Goal: Task Accomplishment & Management: Complete application form

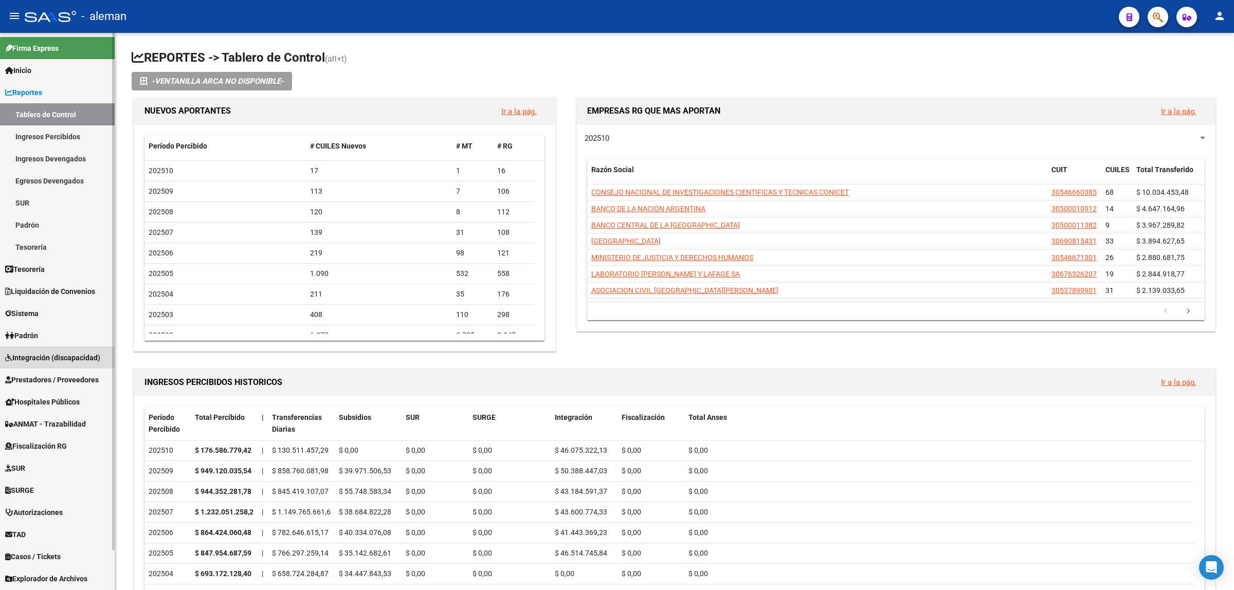
click at [50, 350] on link "Integración (discapacidad)" at bounding box center [57, 358] width 115 height 22
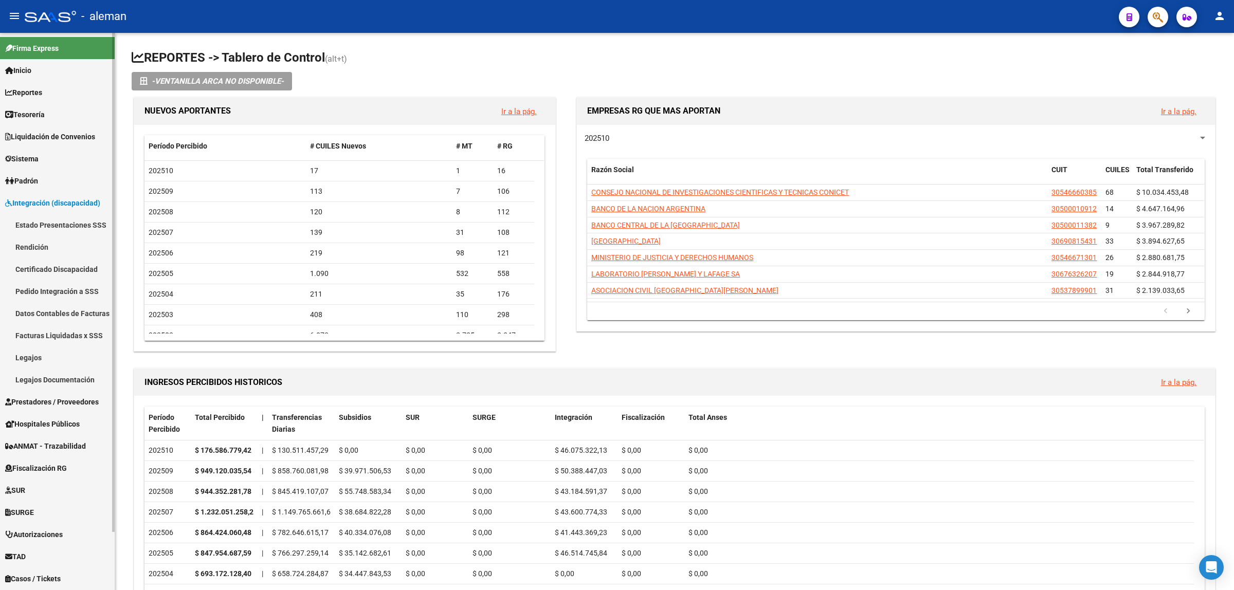
click at [68, 400] on span "Prestadores / Proveedores" at bounding box center [52, 401] width 94 height 11
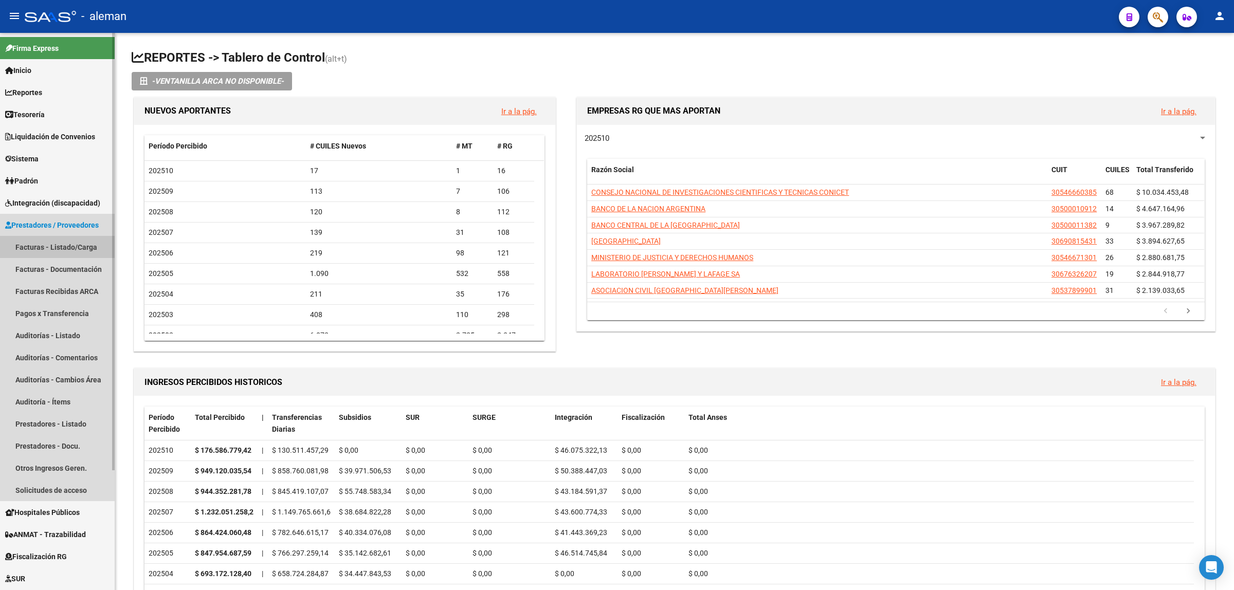
click at [65, 242] on link "Facturas - Listado/Carga" at bounding box center [57, 247] width 115 height 22
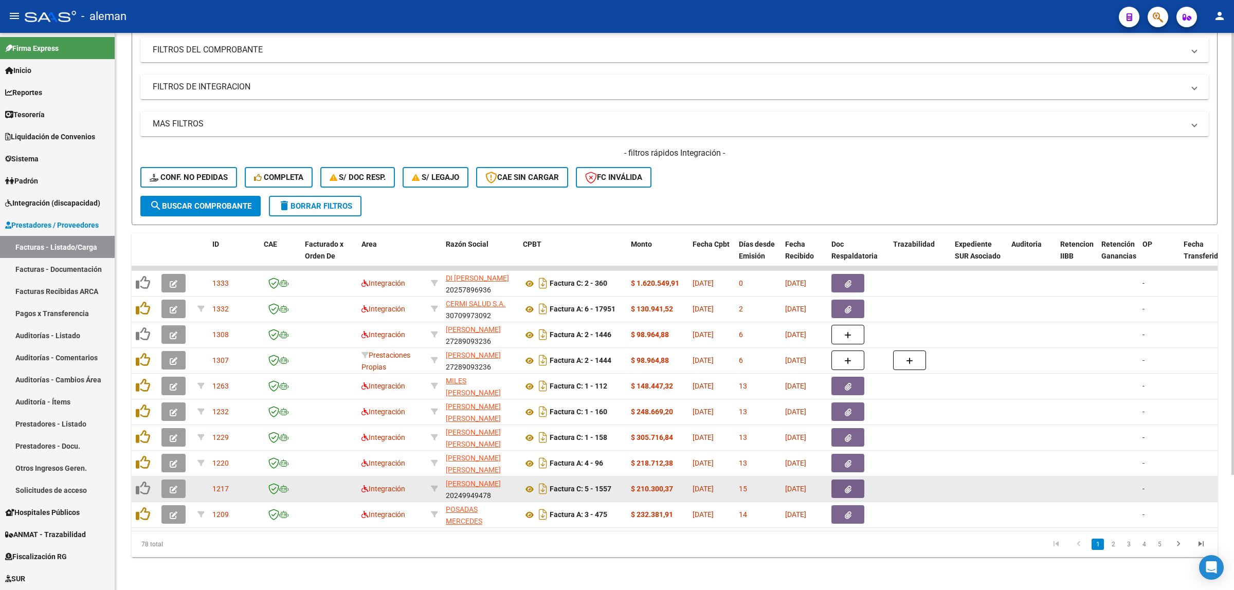
scroll to position [81, 0]
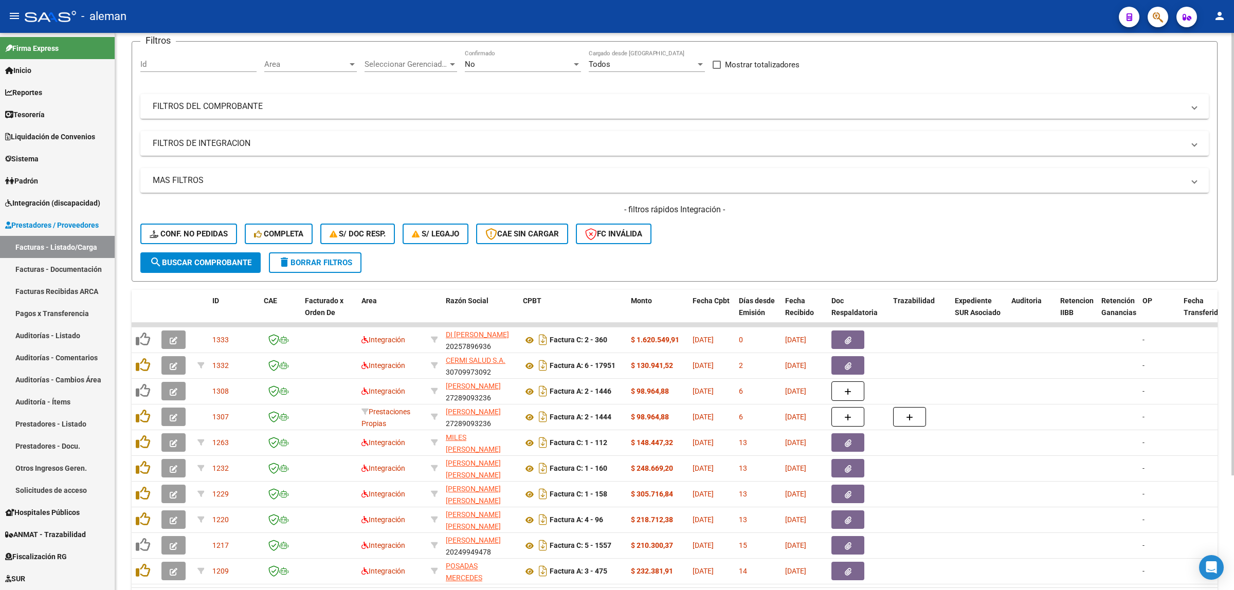
click at [352, 60] on div at bounding box center [352, 64] width 9 height 8
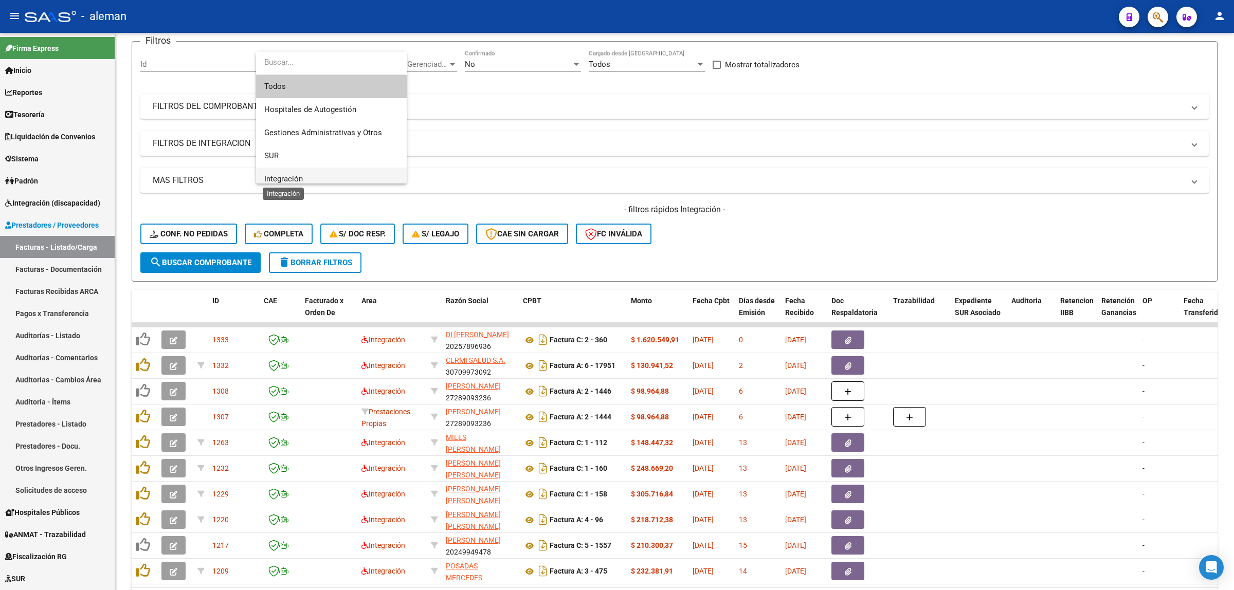
click at [302, 181] on span "Integración" at bounding box center [283, 178] width 39 height 9
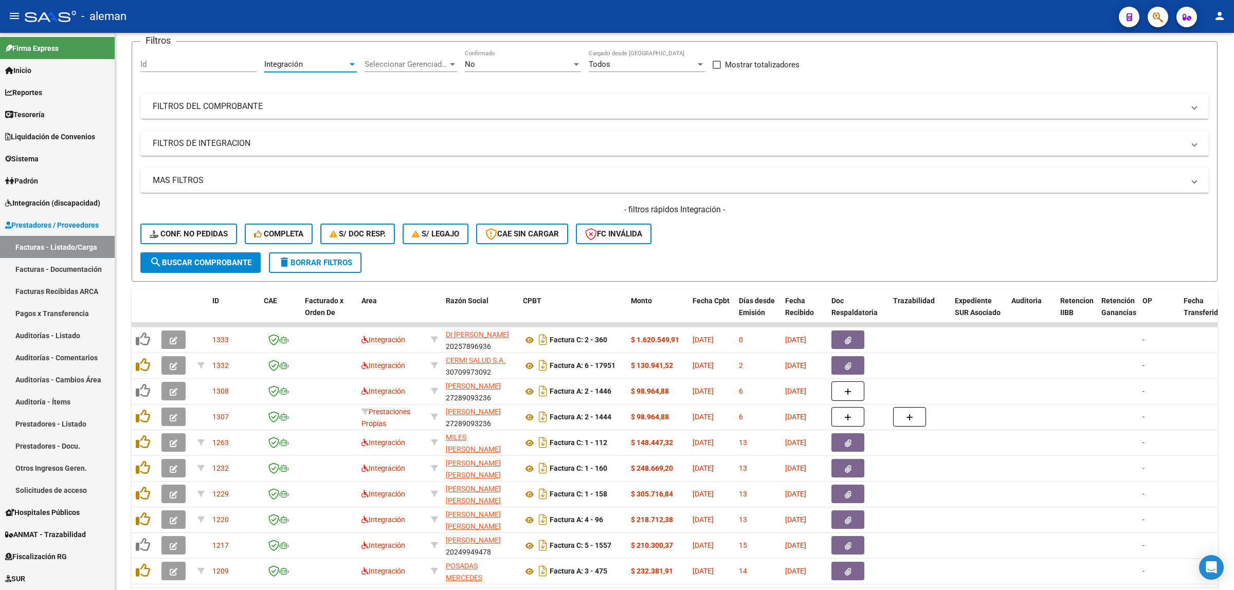
scroll to position [7, 0]
click at [217, 260] on span "search Buscar Comprobante" at bounding box center [201, 262] width 102 height 9
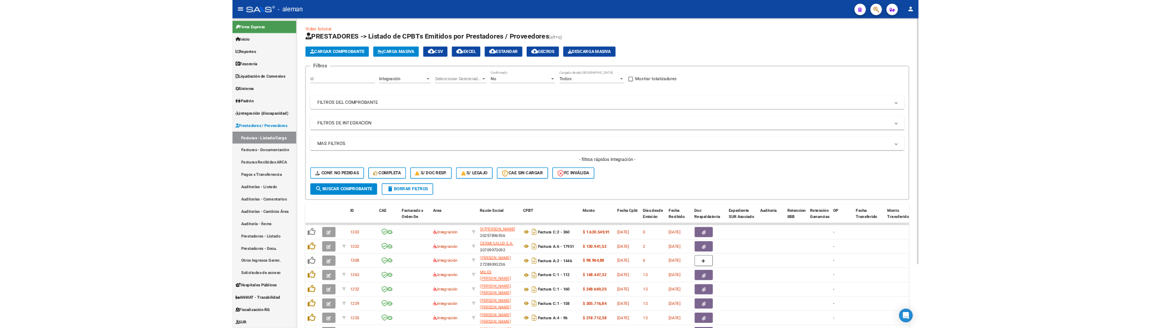
scroll to position [0, 0]
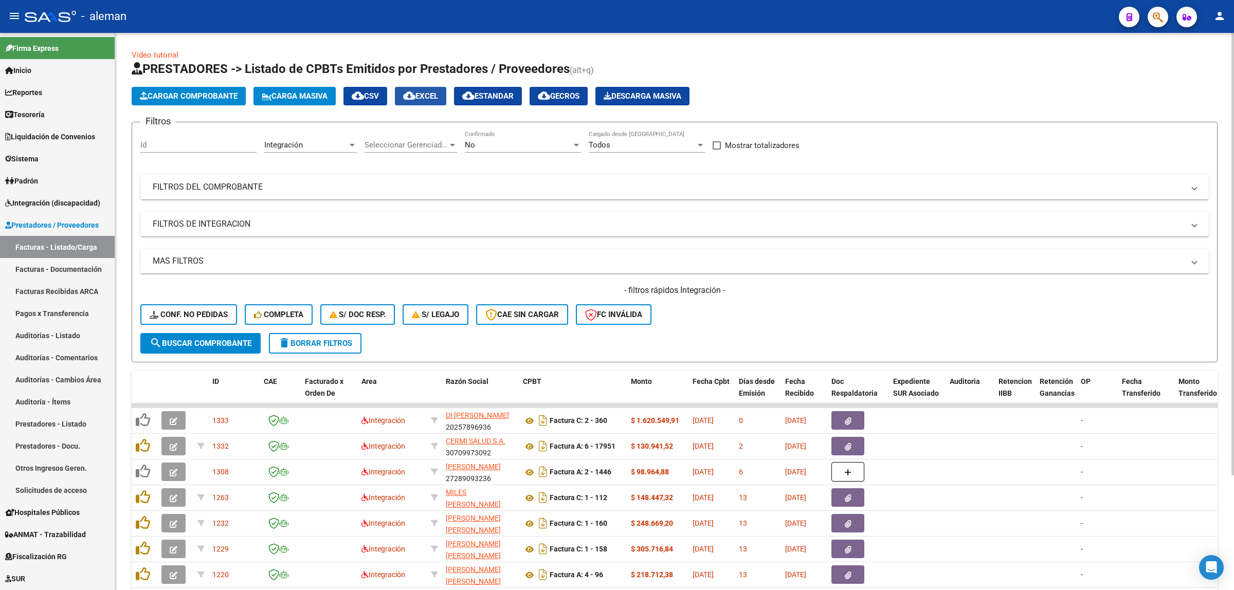
drag, startPoint x: 432, startPoint y: 99, endPoint x: 454, endPoint y: 133, distance: 39.5
click at [433, 98] on span "cloud_download EXCEL" at bounding box center [420, 96] width 35 height 9
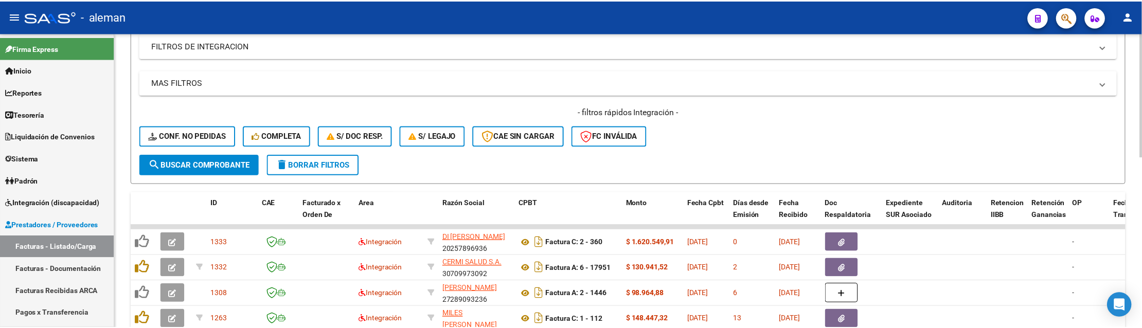
scroll to position [193, 0]
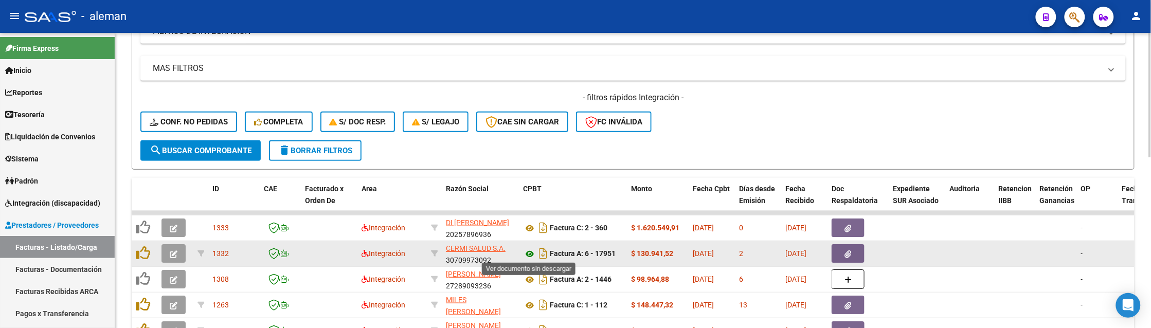
click at [528, 251] on icon at bounding box center [529, 254] width 13 height 12
click at [852, 256] on button "button" at bounding box center [848, 253] width 33 height 19
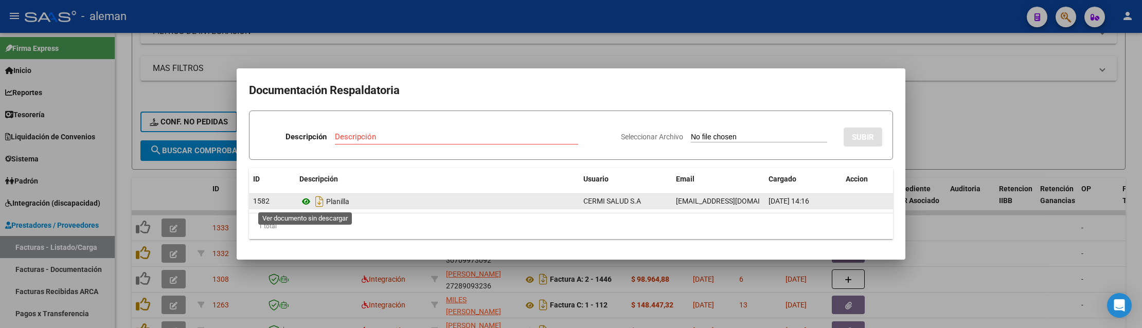
click at [302, 204] on icon at bounding box center [305, 201] width 13 height 12
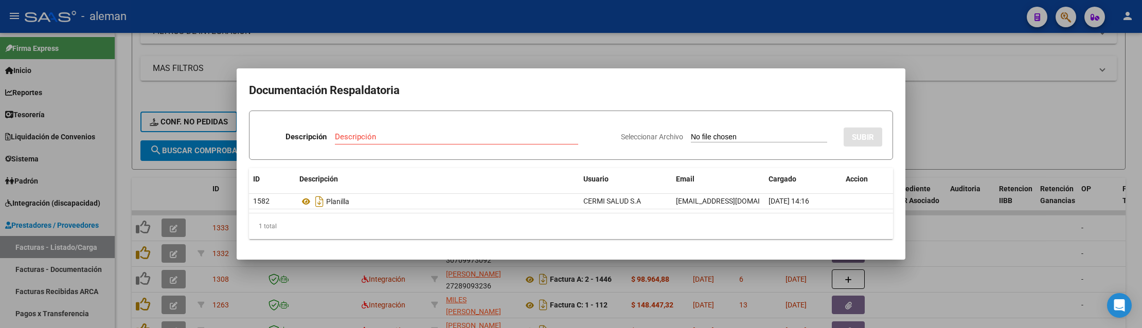
click at [952, 243] on div at bounding box center [571, 164] width 1142 height 328
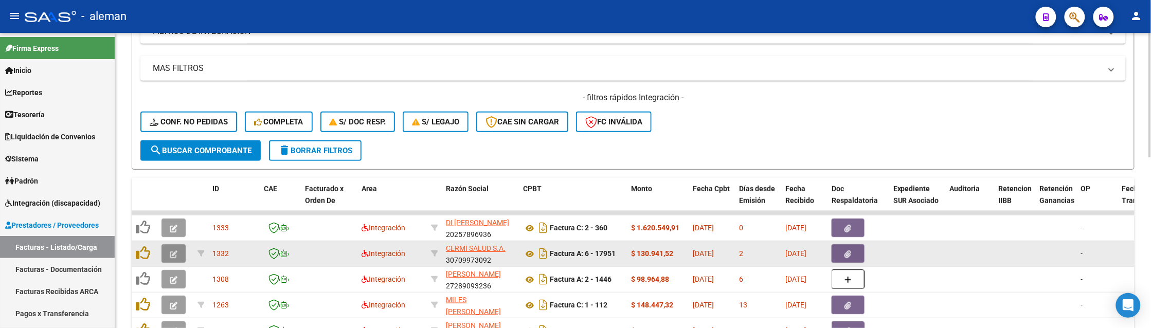
click at [171, 255] on icon "button" at bounding box center [174, 254] width 8 height 8
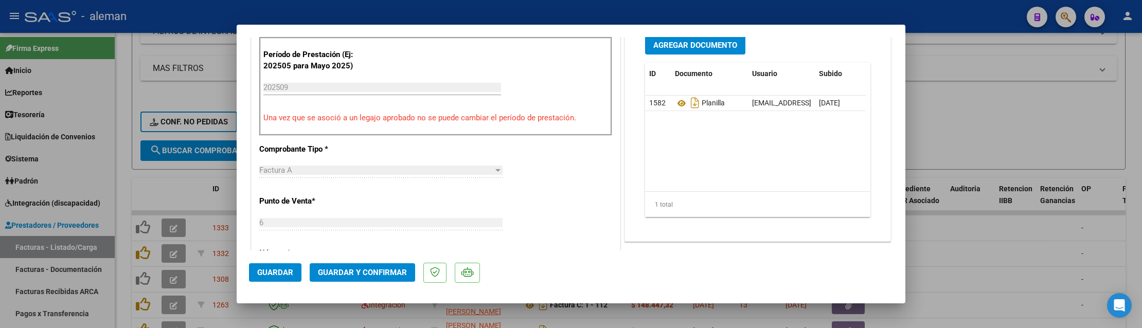
scroll to position [386, 0]
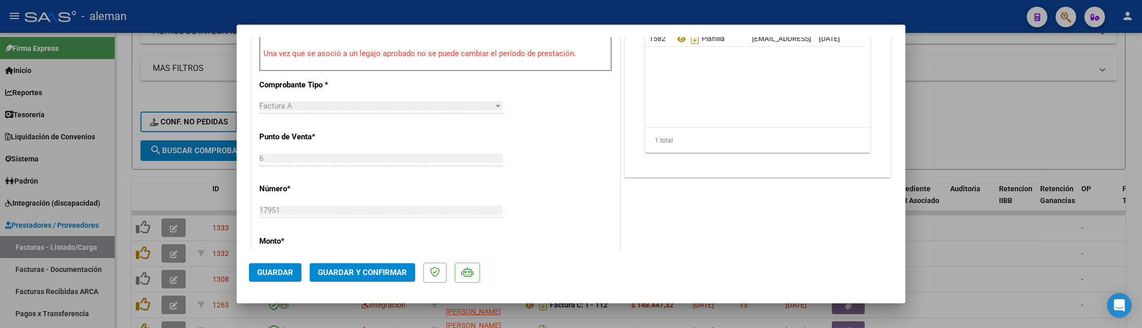
click at [334, 273] on span "Guardar y Confirmar" at bounding box center [362, 272] width 89 height 9
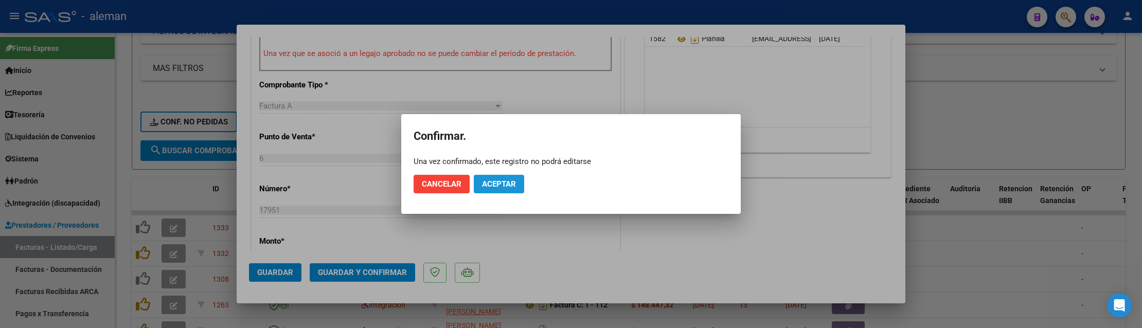
drag, startPoint x: 509, startPoint y: 182, endPoint x: 543, endPoint y: 216, distance: 48.4
click at [509, 181] on span "Aceptar" at bounding box center [499, 183] width 34 height 9
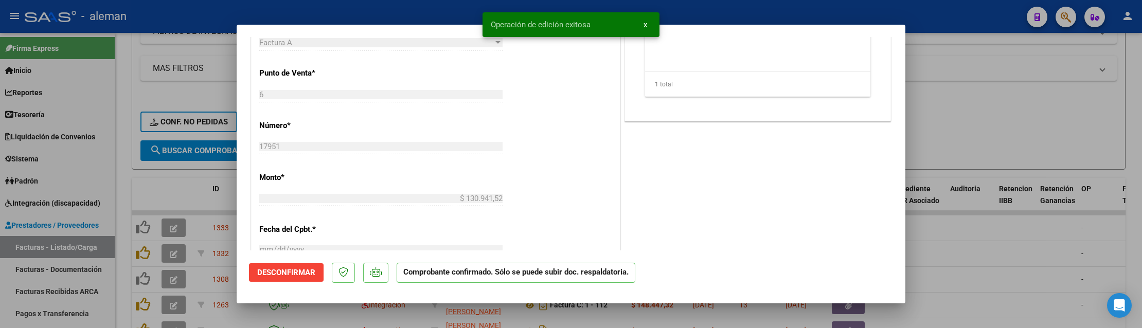
click at [980, 250] on div at bounding box center [571, 164] width 1142 height 328
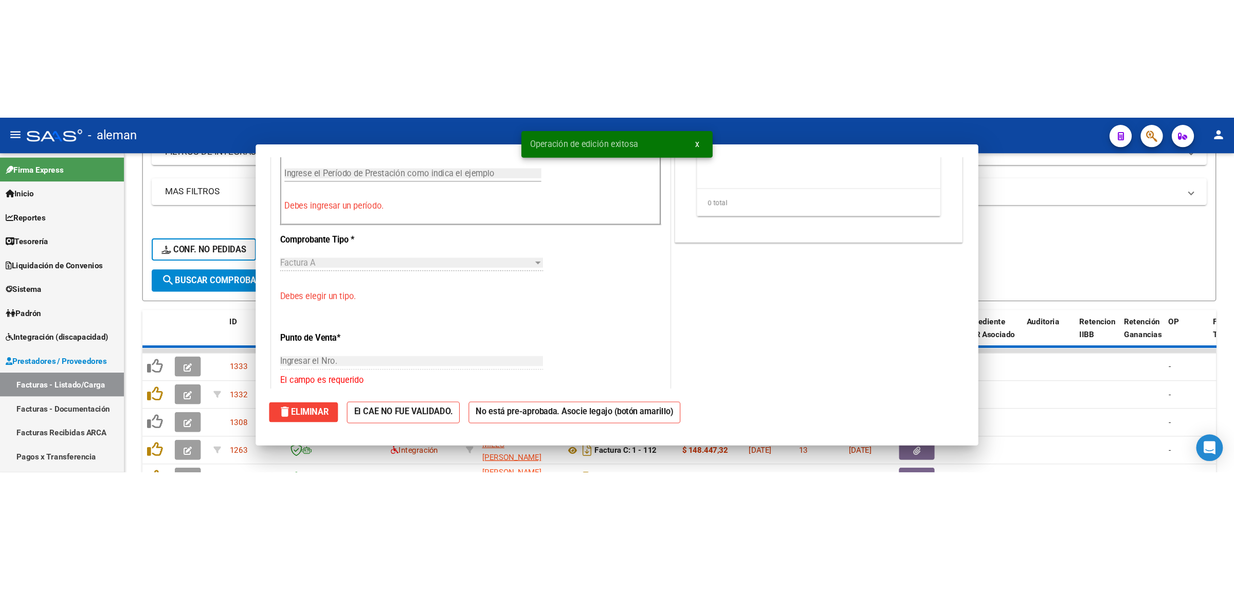
scroll to position [0, 0]
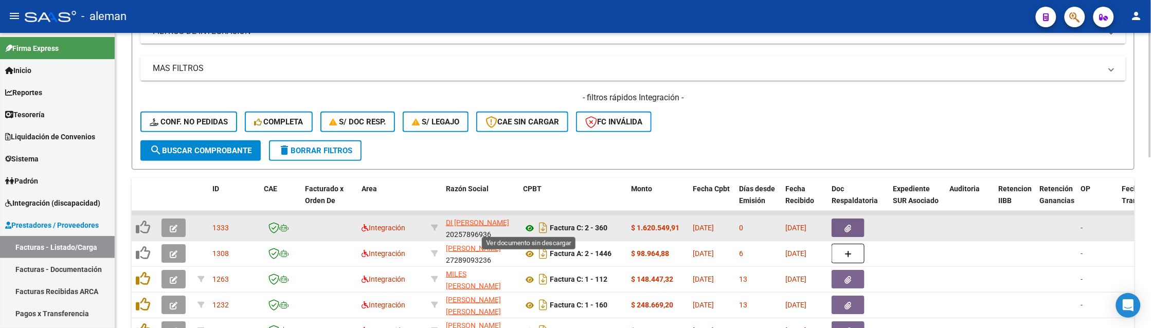
click at [526, 224] on icon at bounding box center [529, 228] width 13 height 12
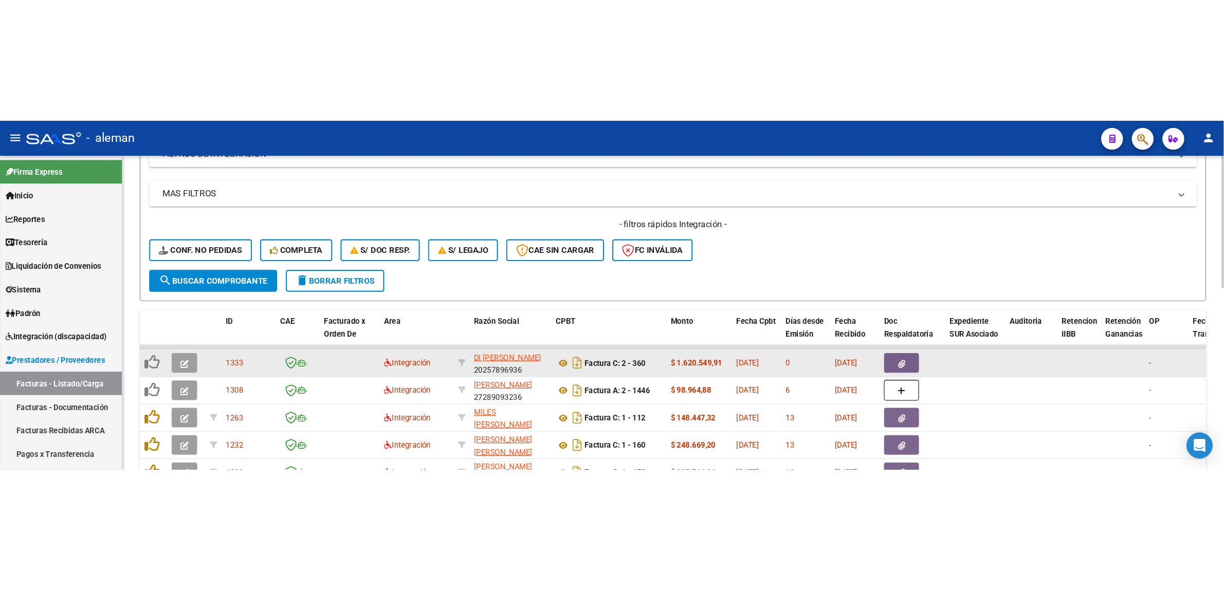
scroll to position [145, 0]
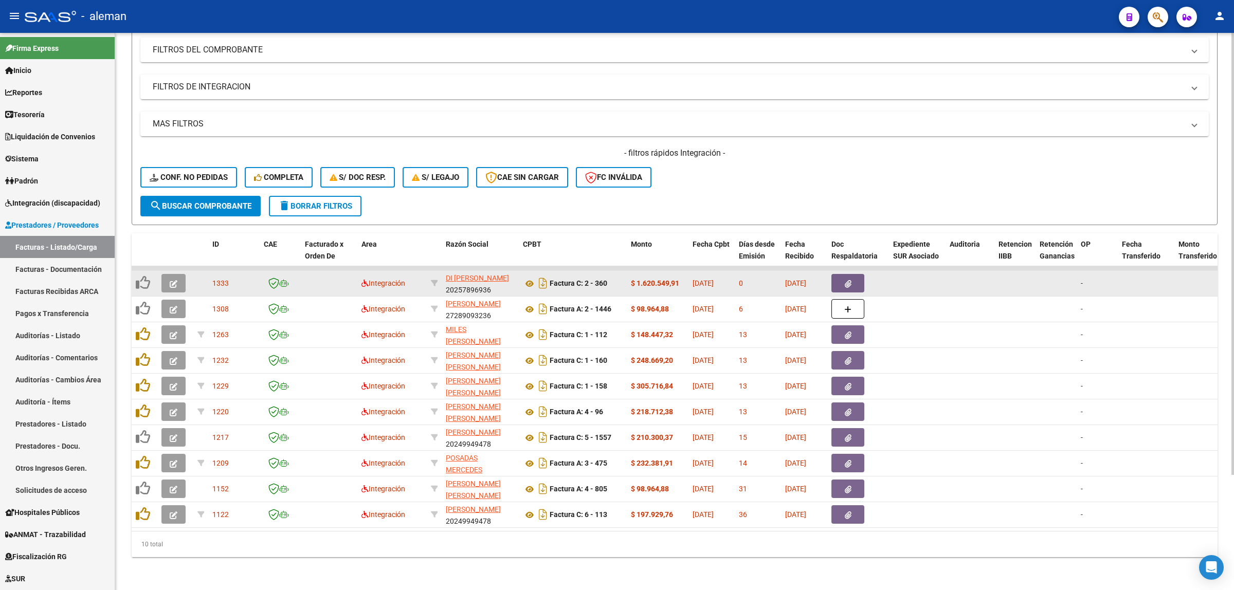
click at [858, 274] on button "button" at bounding box center [848, 283] width 33 height 19
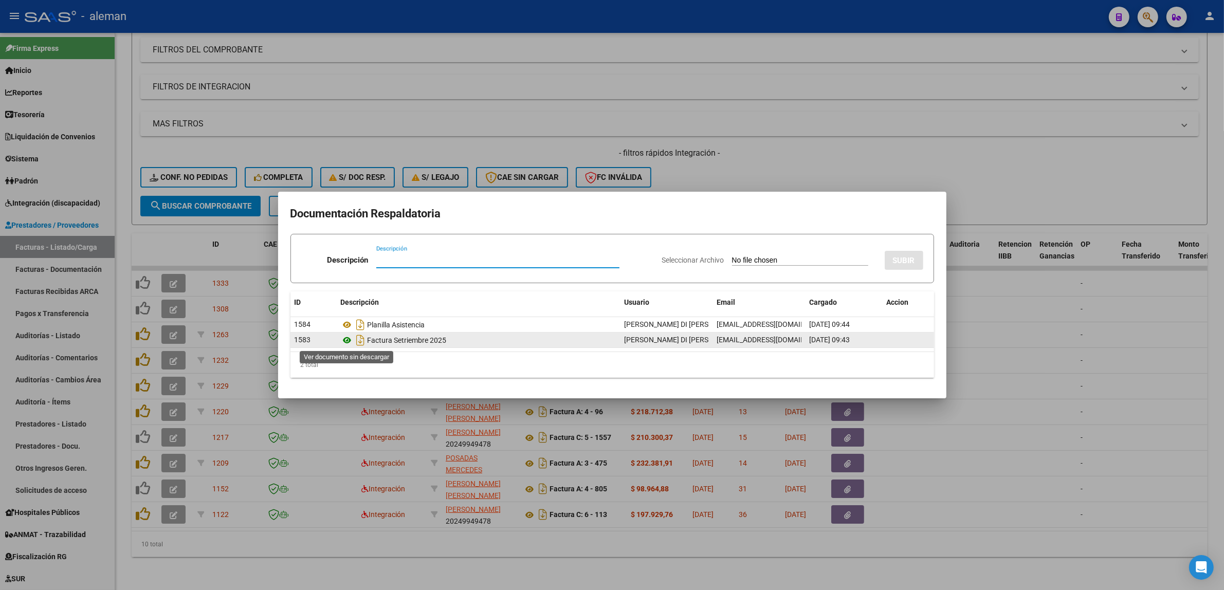
click at [348, 340] on icon at bounding box center [347, 340] width 13 height 12
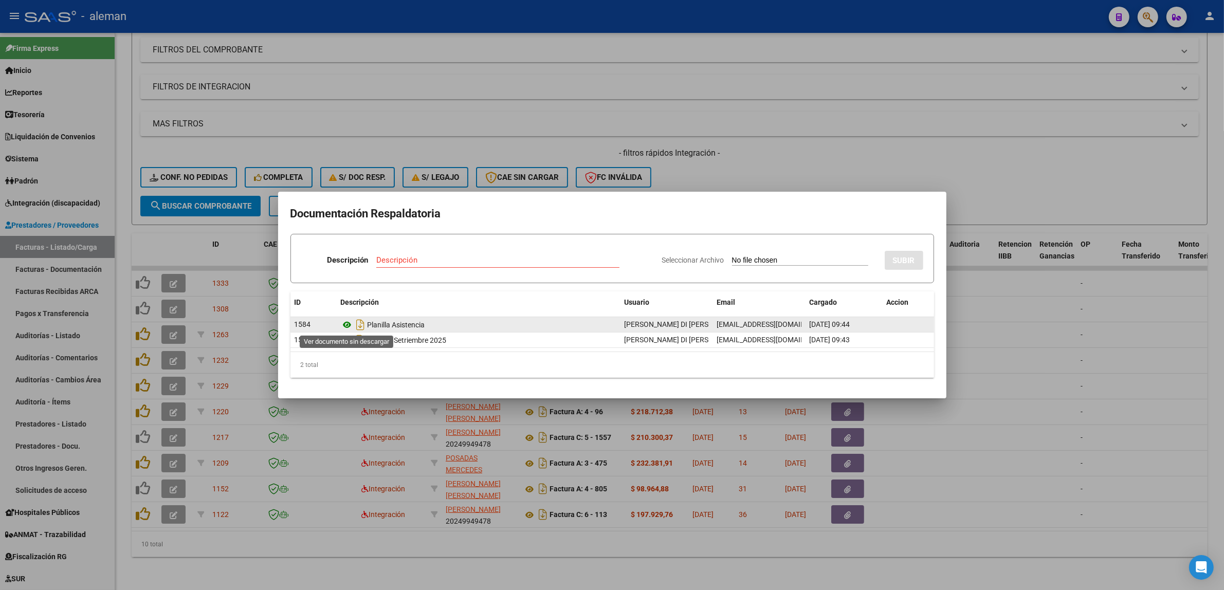
click at [348, 326] on icon at bounding box center [347, 325] width 13 height 12
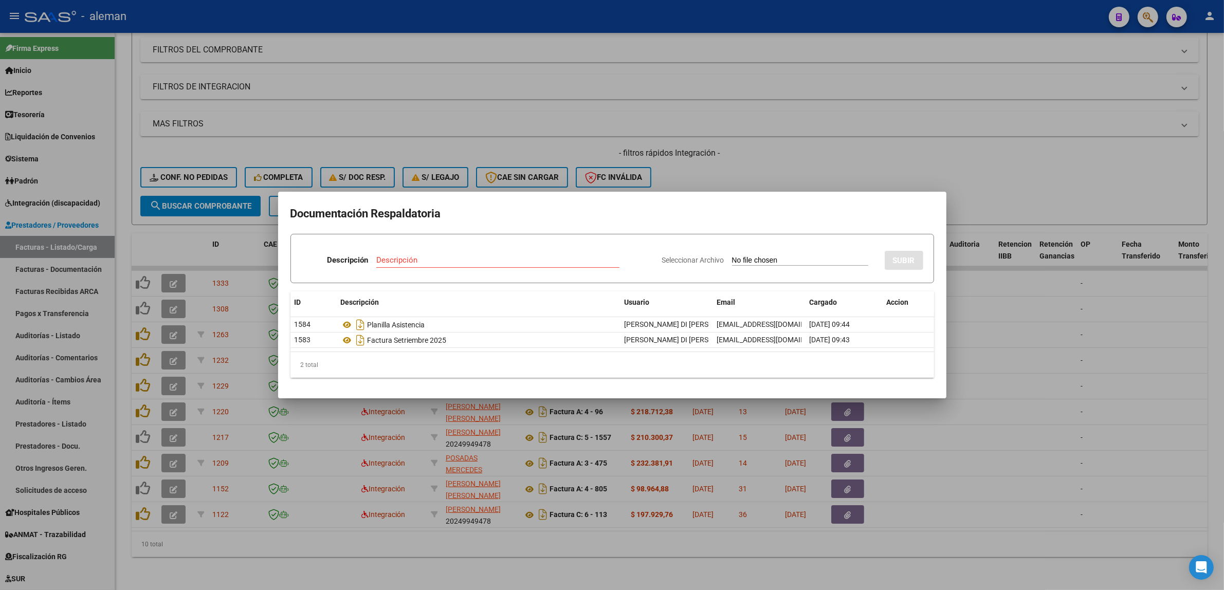
click at [1019, 370] on div at bounding box center [612, 295] width 1224 height 590
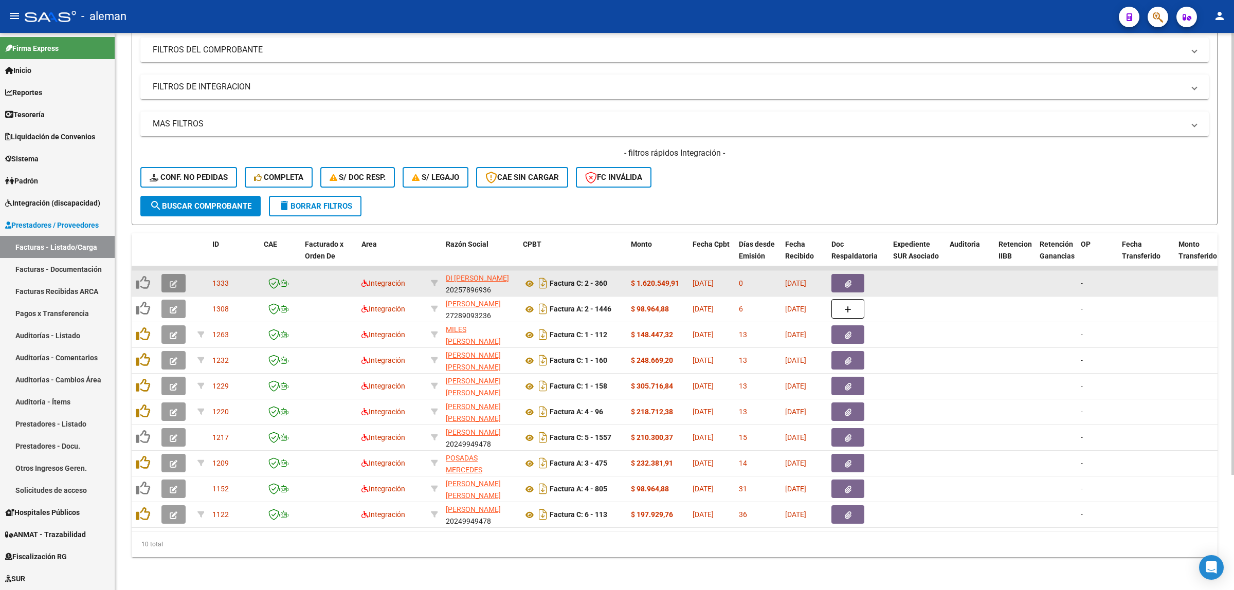
click at [168, 274] on button "button" at bounding box center [173, 283] width 24 height 19
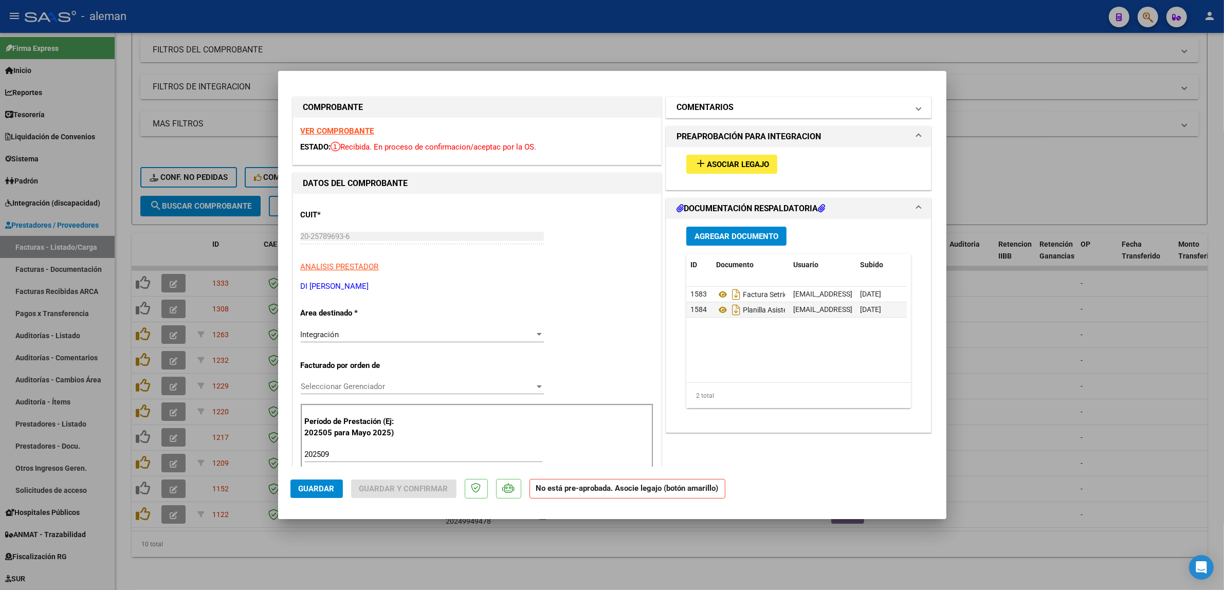
click at [917, 111] on span at bounding box center [919, 107] width 4 height 12
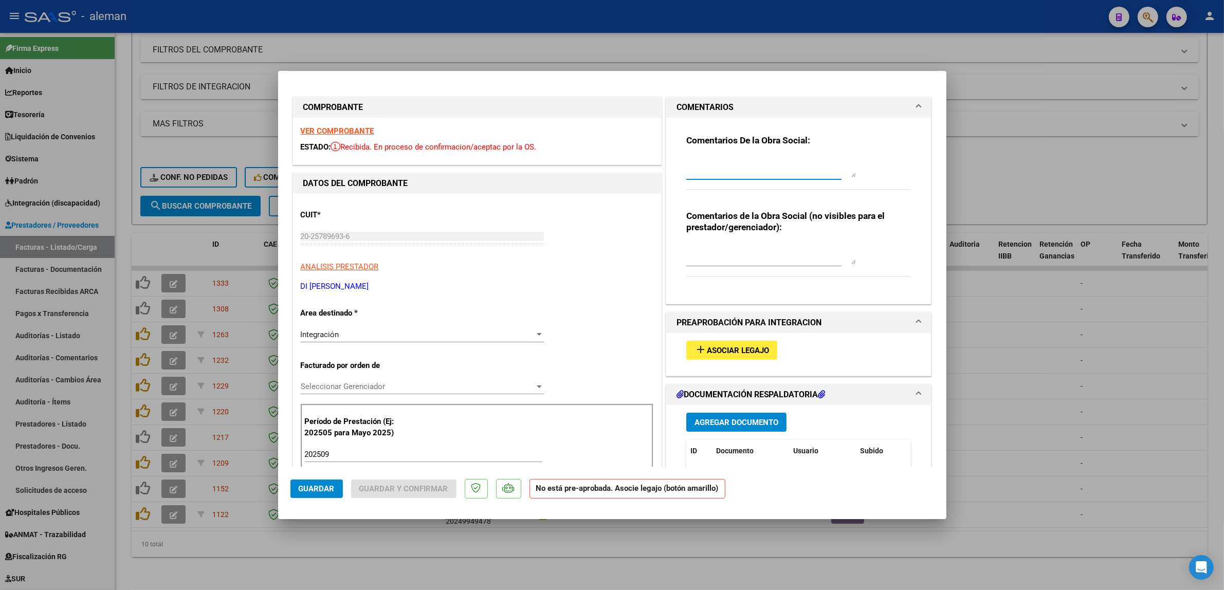
click at [820, 168] on textarea at bounding box center [772, 167] width 170 height 21
paste textarea "Se informa, que se rechaza la fc.360 de periodo Septiembre 2025.(las cantidad d…"
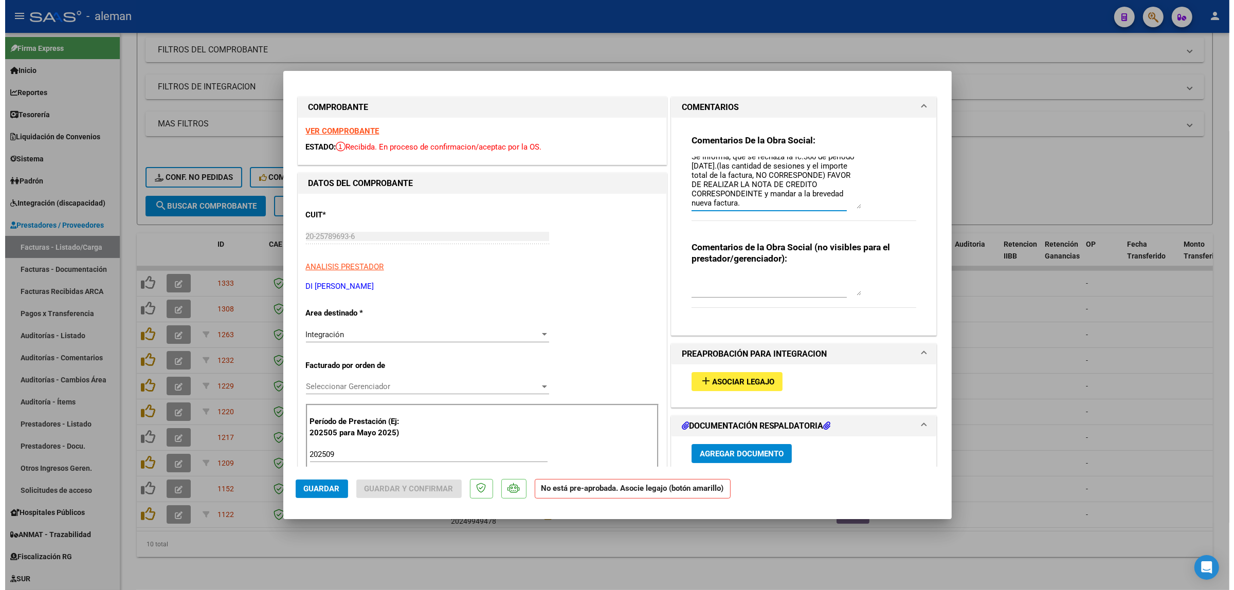
scroll to position [0, 0]
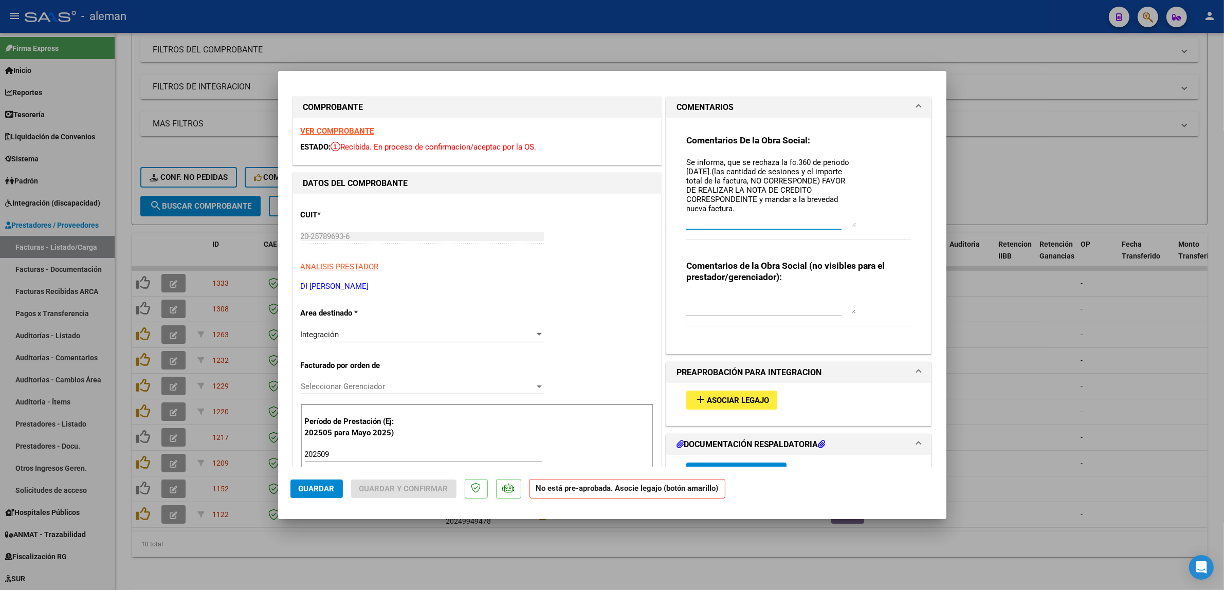
drag, startPoint x: 847, startPoint y: 175, endPoint x: 872, endPoint y: 225, distance: 55.7
click at [872, 225] on div "Comentarios De la Obra Social: Se informa, que se rechaza la fc.360 de periodo …" at bounding box center [799, 193] width 225 height 116
type textarea "Se informa, que se rechaza la fc.360 de periodo Septiembre 2025.(las cantidad d…"
click at [786, 309] on textarea at bounding box center [772, 304] width 170 height 21
type textarea "n"
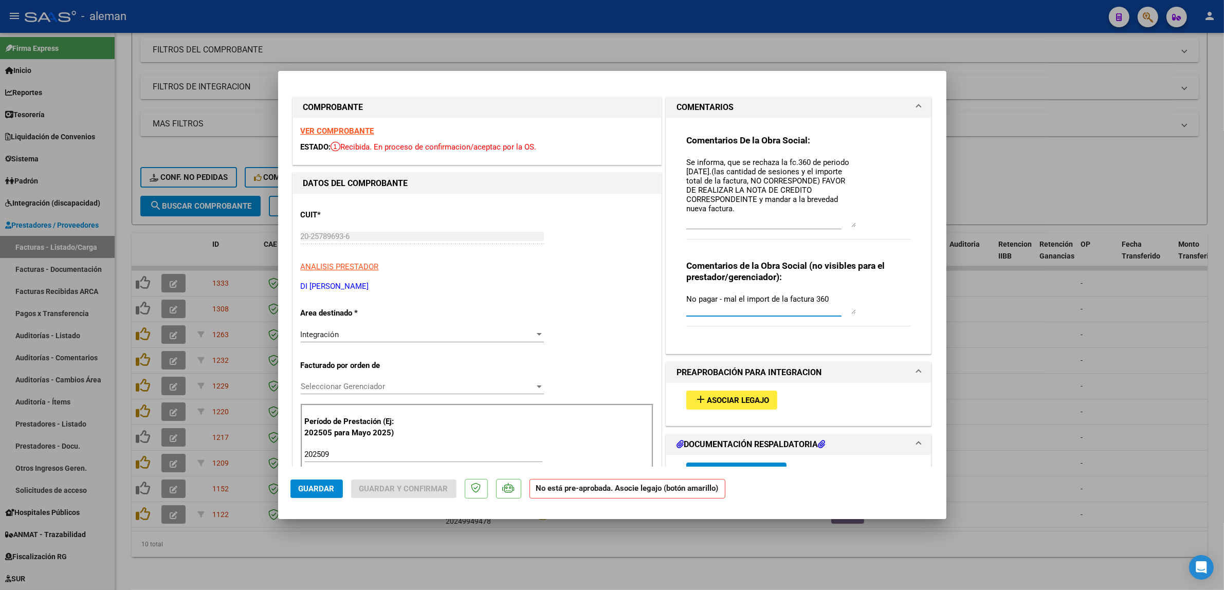
click at [765, 301] on textarea "No pagar - mal el import de la factura 360" at bounding box center [772, 304] width 170 height 21
type textarea "No pagar - mal el importe de la factura 360"
click at [315, 487] on span "Guardar" at bounding box center [317, 488] width 36 height 9
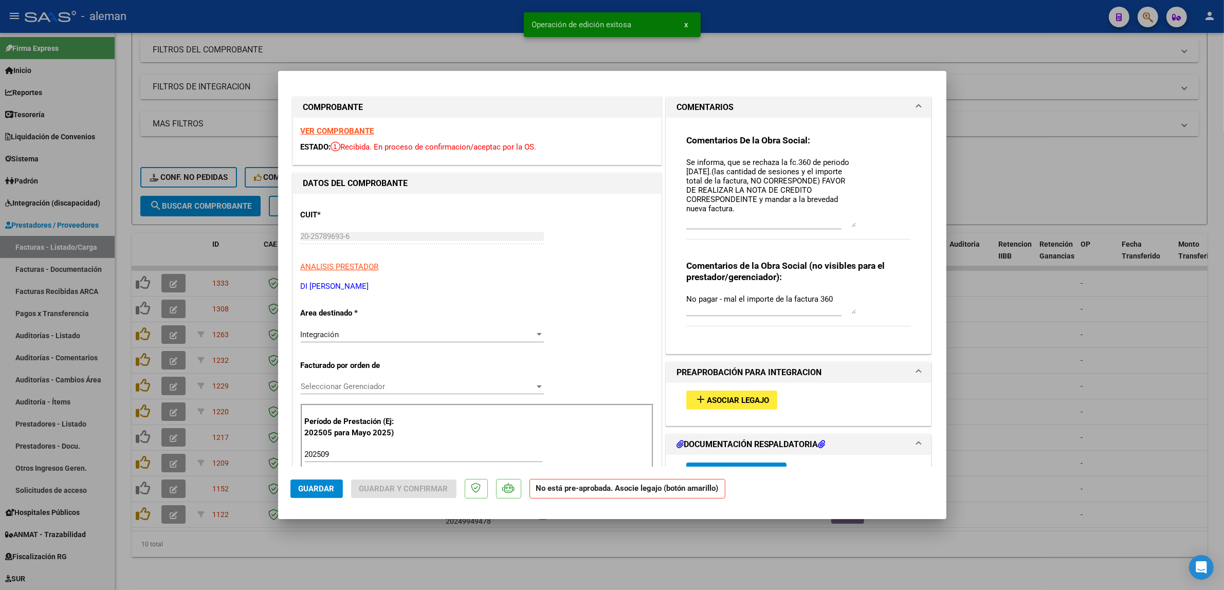
click at [980, 343] on div at bounding box center [612, 295] width 1224 height 590
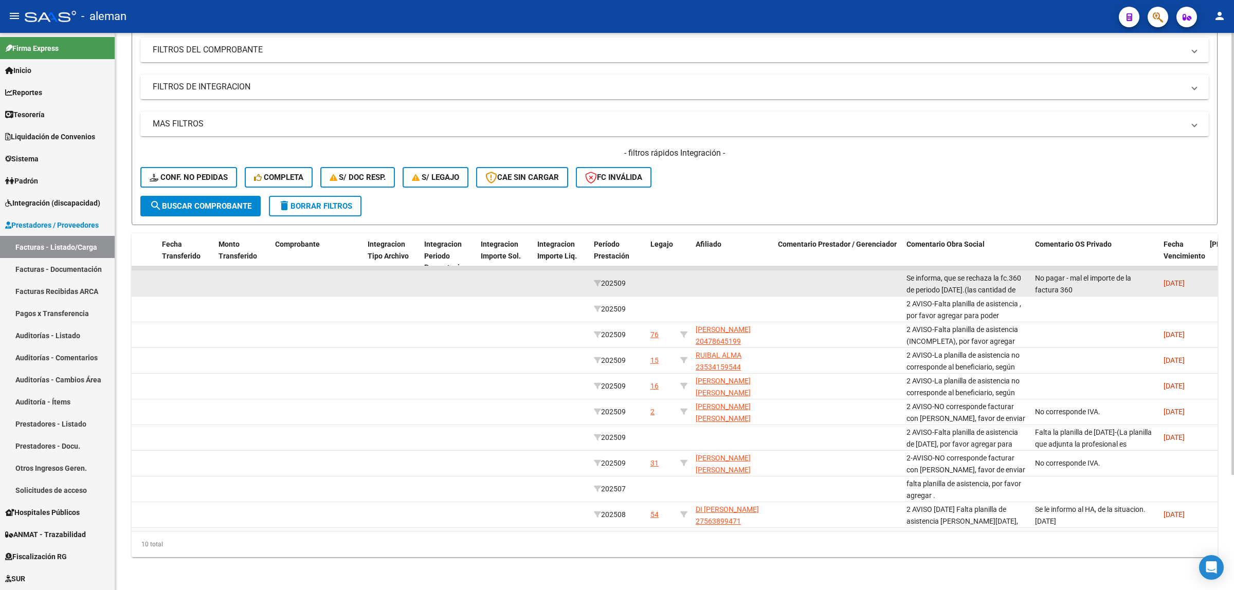
scroll to position [72, 0]
drag, startPoint x: 908, startPoint y: 265, endPoint x: 1021, endPoint y: 283, distance: 115.1
click at [1021, 283] on div "Se informa, que se rechaza la fc.360 de periodo Septiembre 2025.(las cantidad d…" at bounding box center [967, 284] width 120 height 22
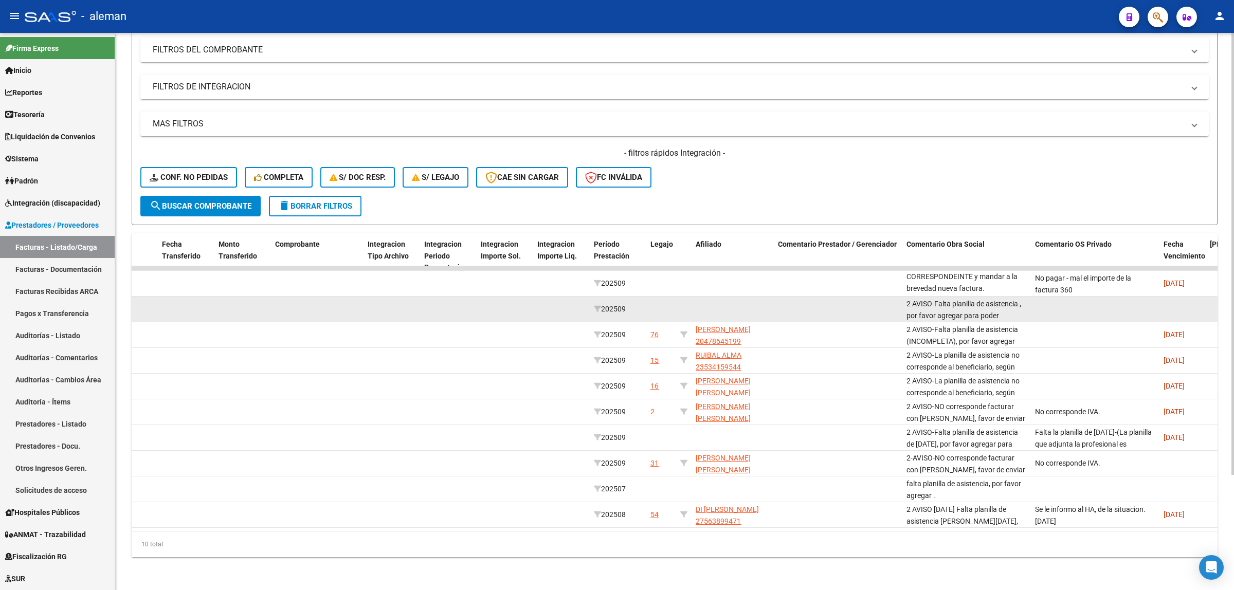
copy span "Se informa, que se rechaza la fc.360 de periodo Septiembre 2025.(las cantidad d…"
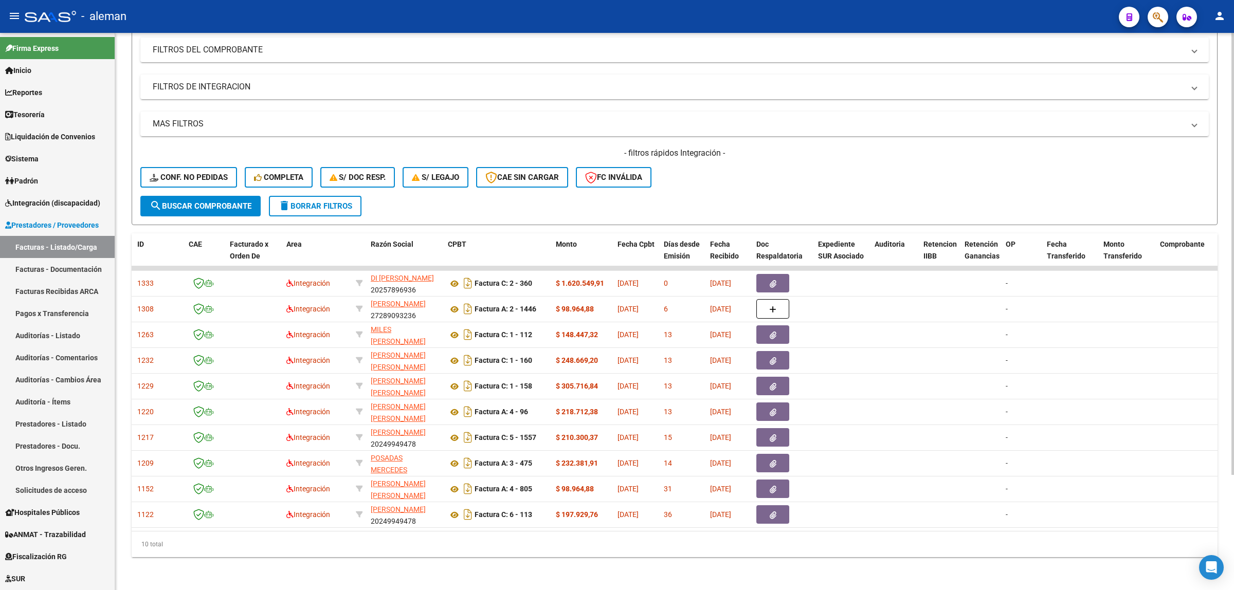
scroll to position [0, 67]
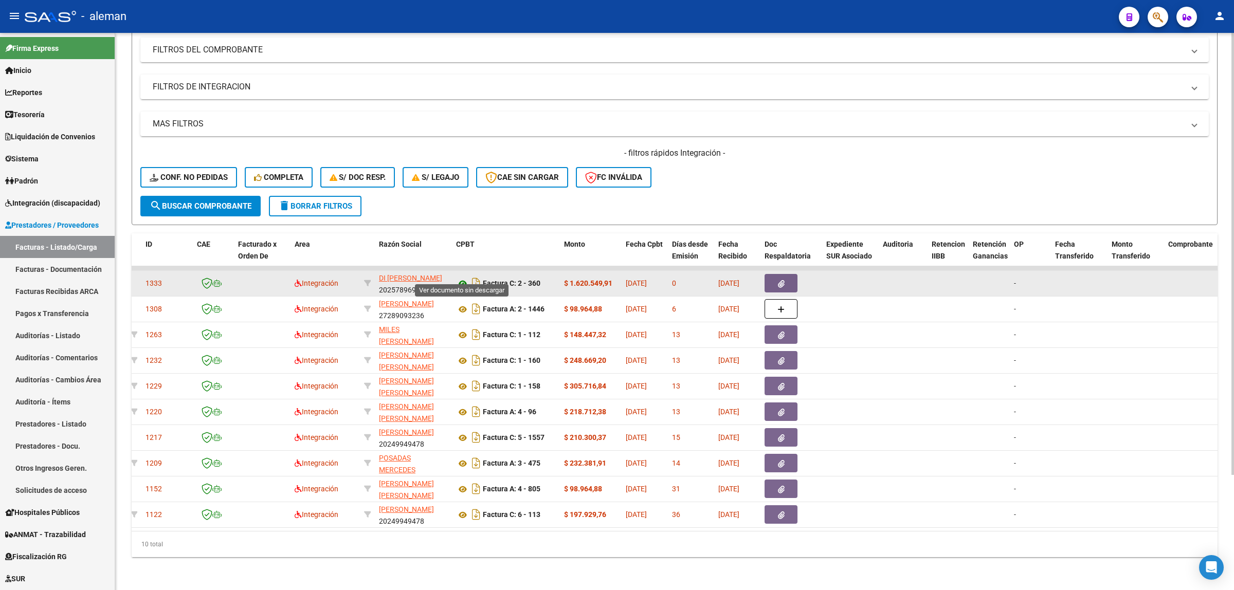
click at [458, 278] on icon at bounding box center [462, 284] width 13 height 12
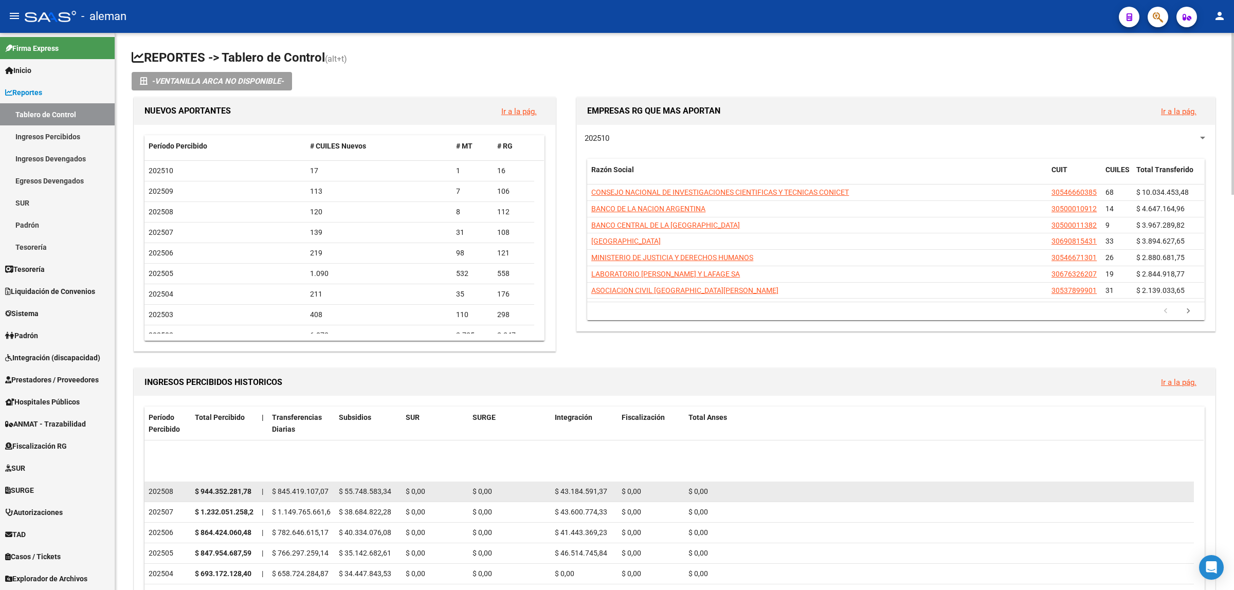
scroll to position [64, 0]
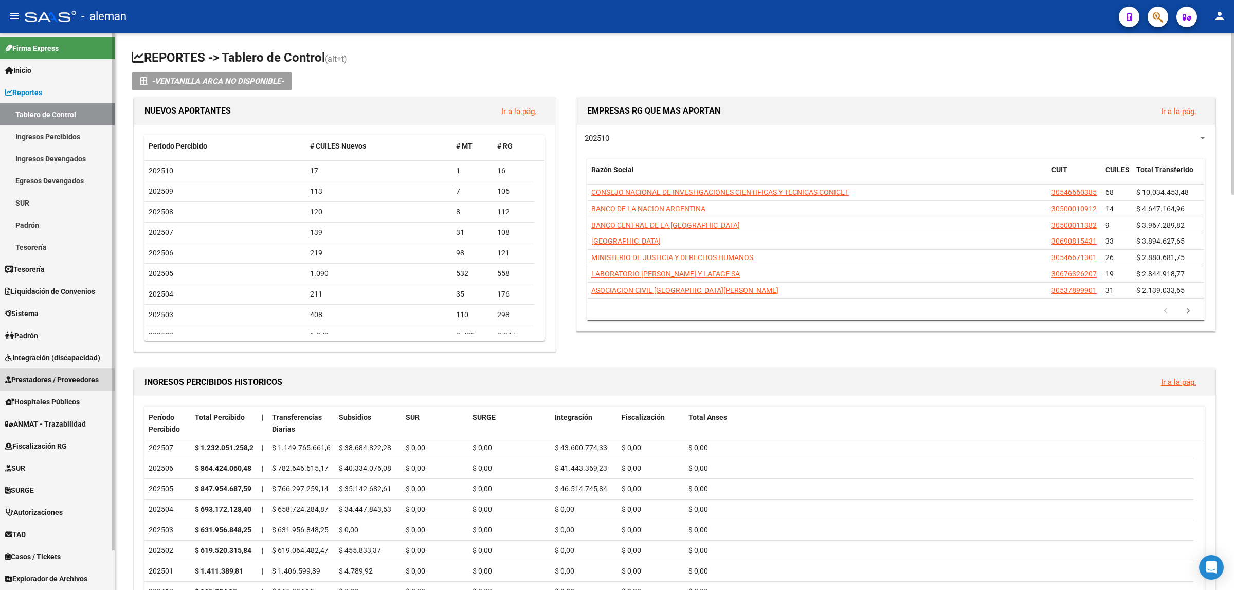
click at [29, 382] on span "Prestadores / Proveedores" at bounding box center [52, 379] width 94 height 11
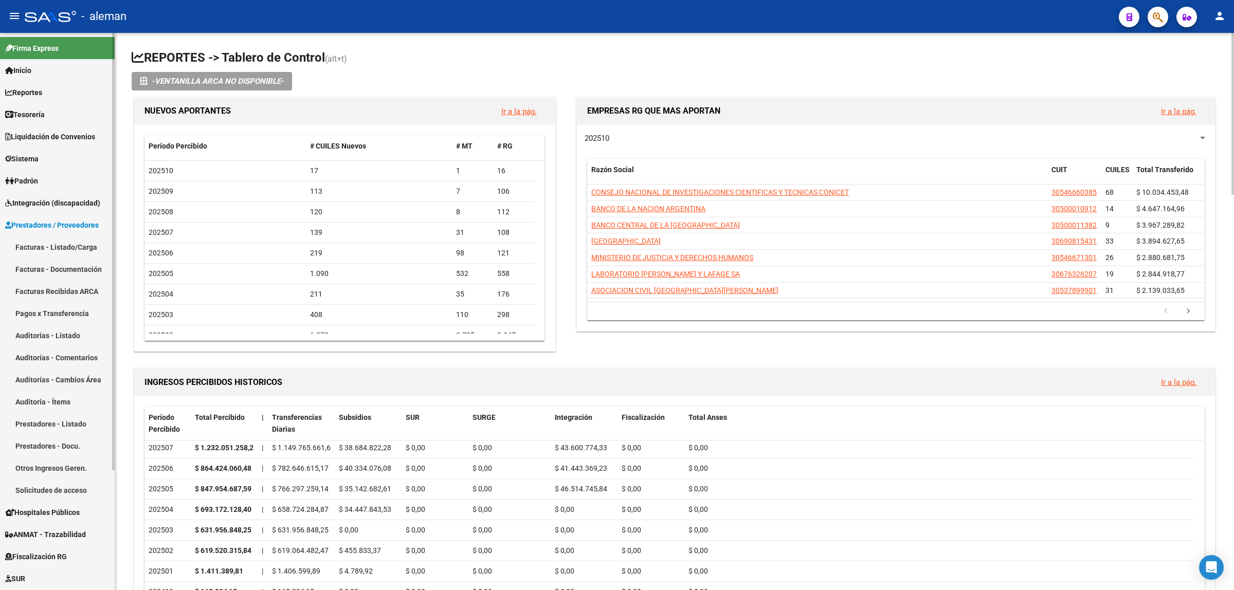
click at [65, 238] on link "Facturas - Listado/Carga" at bounding box center [57, 247] width 115 height 22
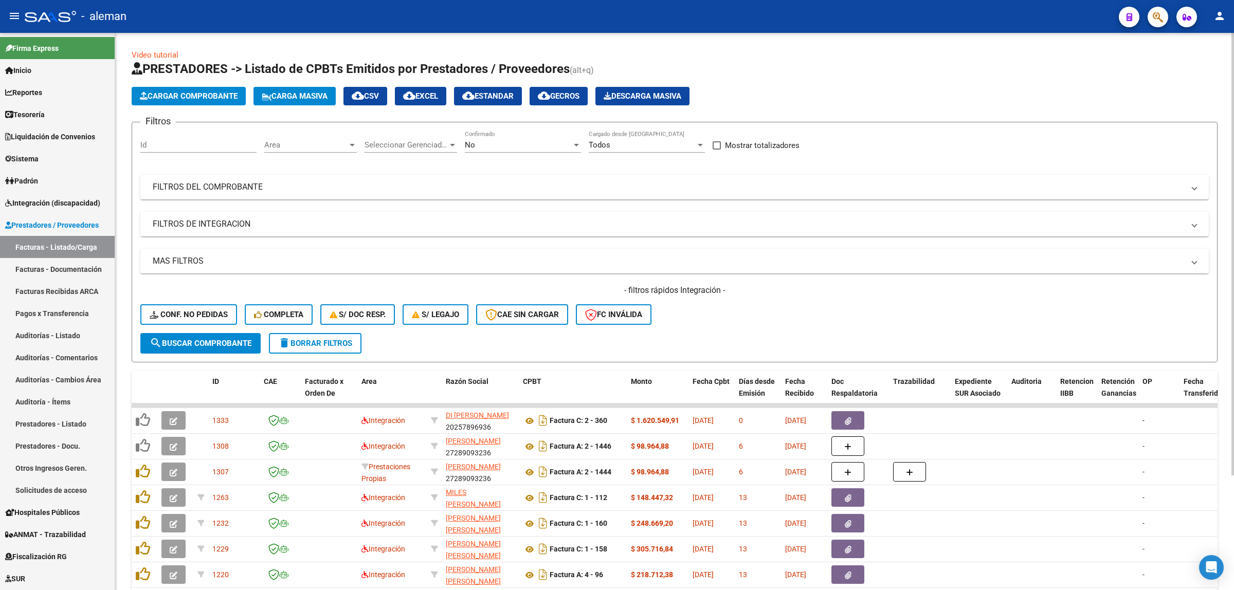
click at [351, 145] on div at bounding box center [352, 145] width 5 height 3
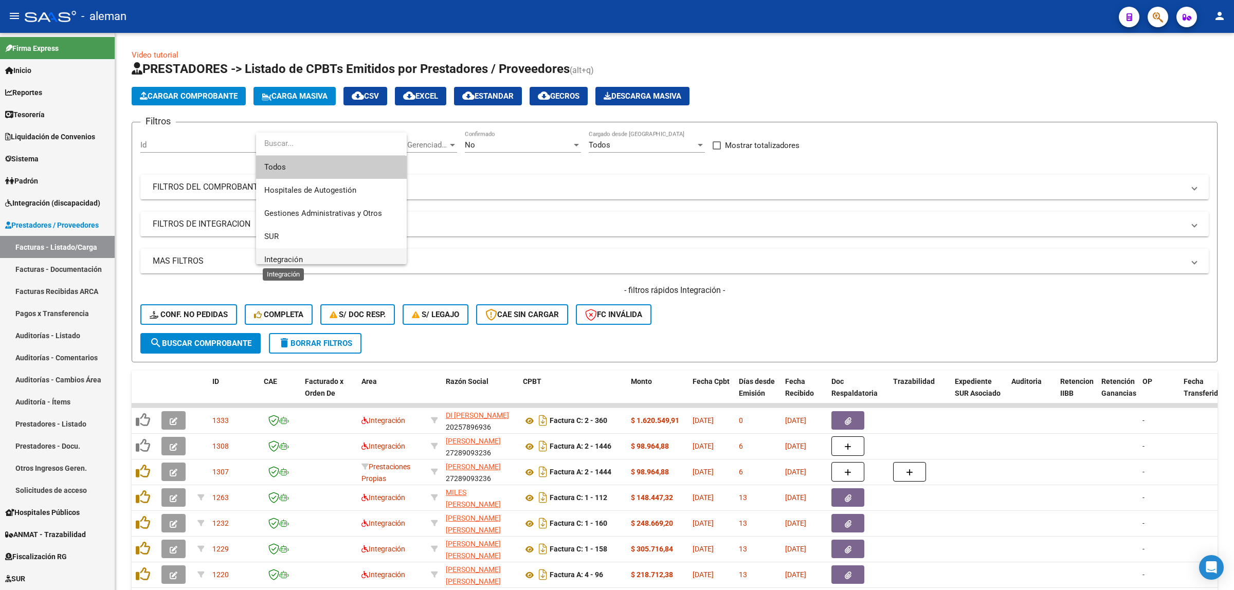
click at [285, 258] on span "Integración" at bounding box center [283, 259] width 39 height 9
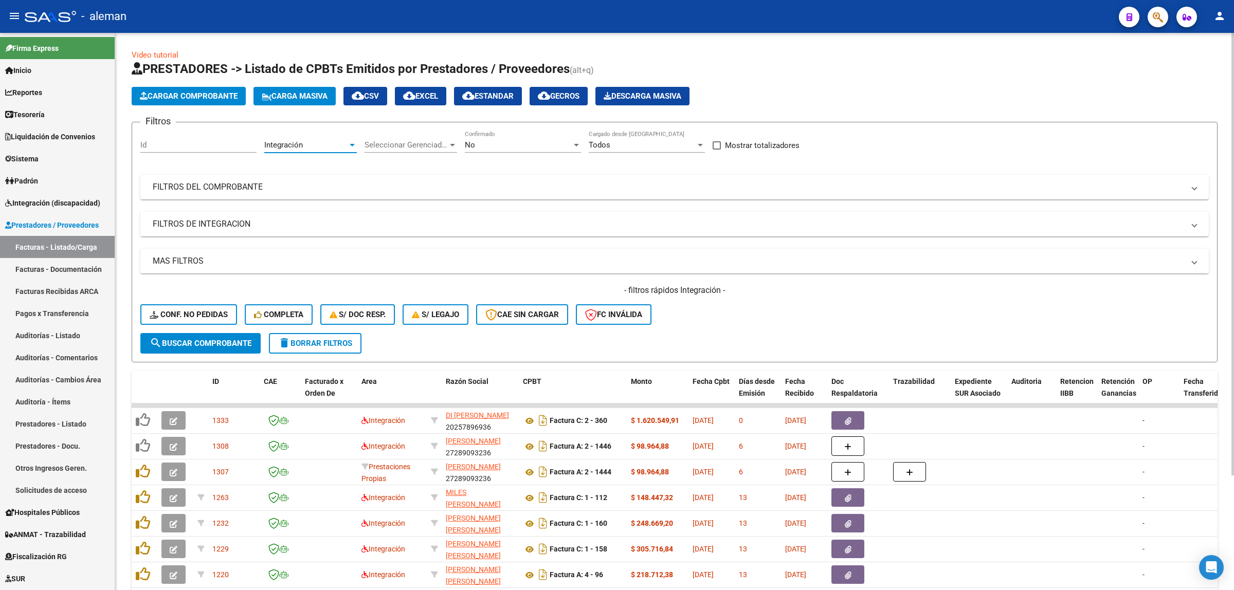
scroll to position [7, 0]
click at [222, 344] on span "search Buscar Comprobante" at bounding box center [201, 343] width 102 height 9
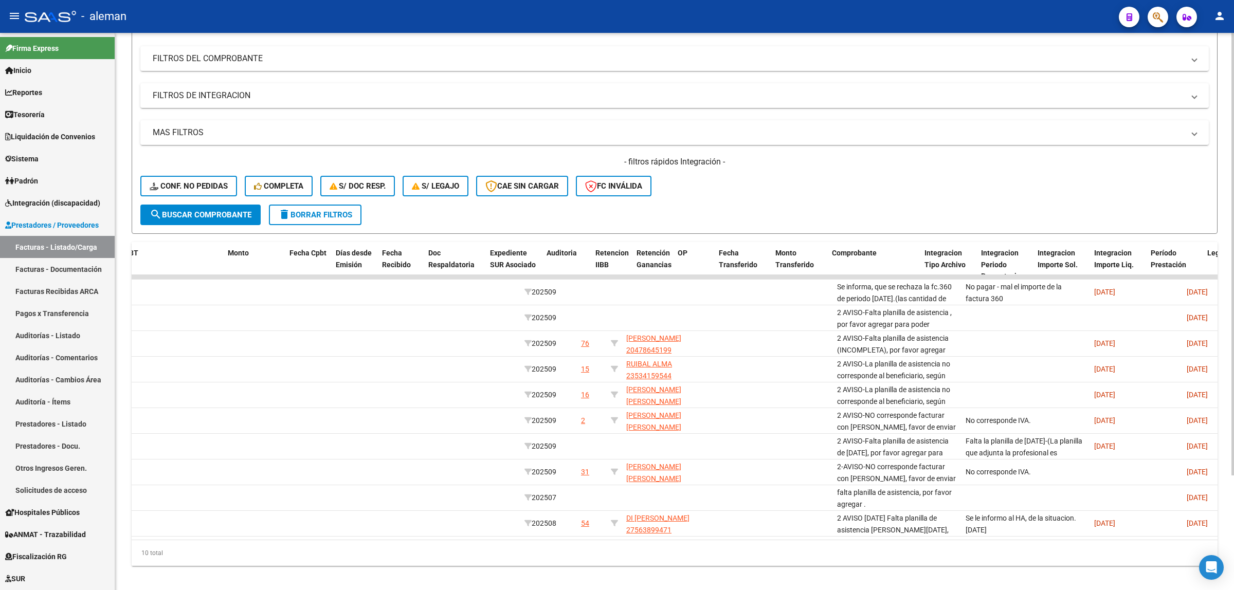
scroll to position [0, 0]
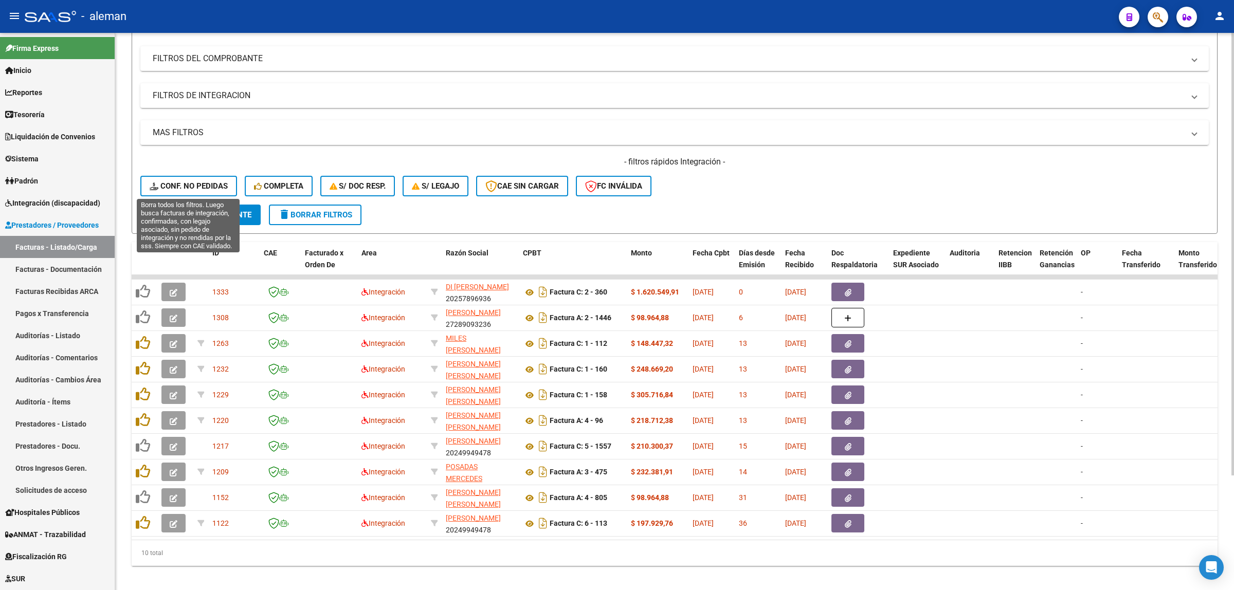
click at [214, 184] on span "Conf. no pedidas" at bounding box center [189, 186] width 78 height 9
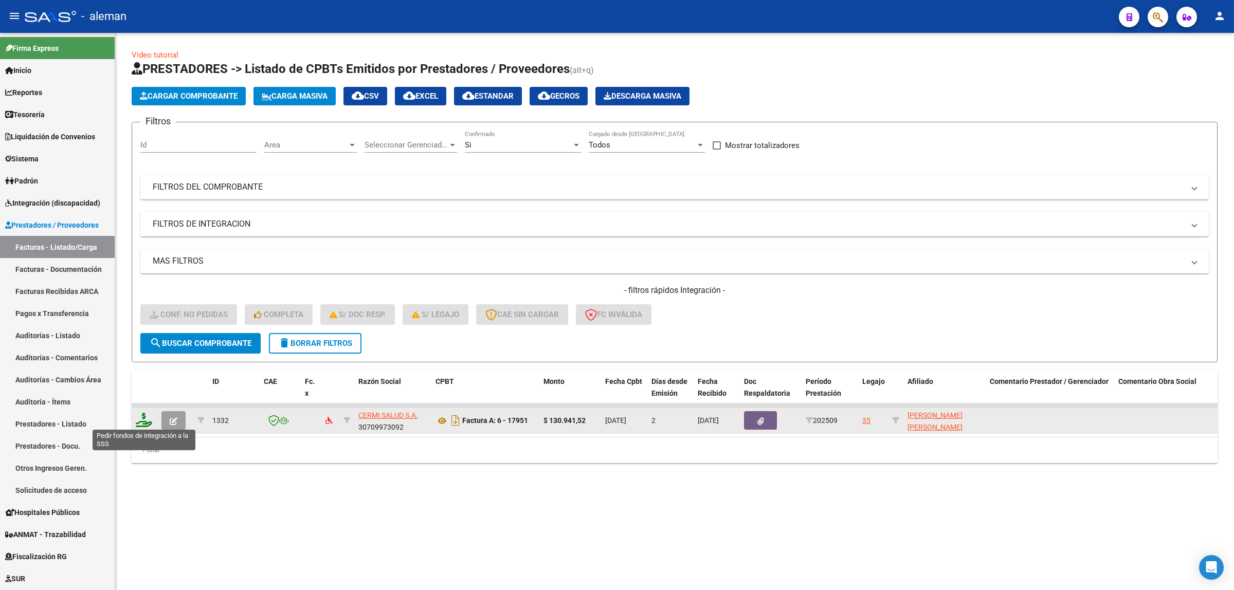
click at [140, 418] on icon at bounding box center [144, 420] width 16 height 14
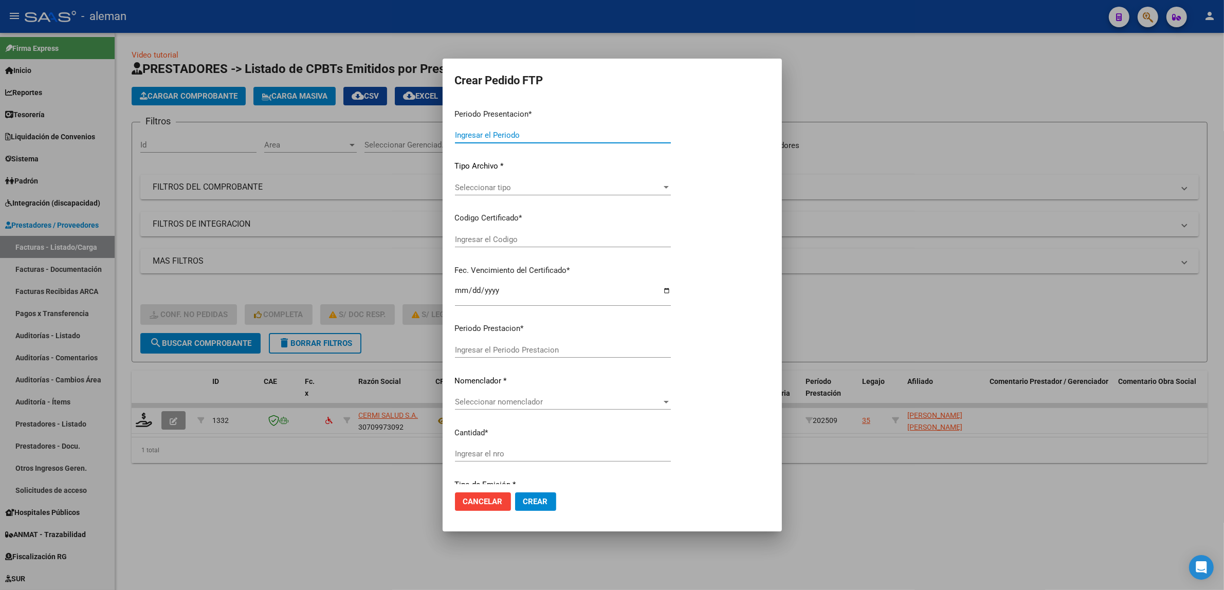
type input "202509"
type input "$ 130.941,52"
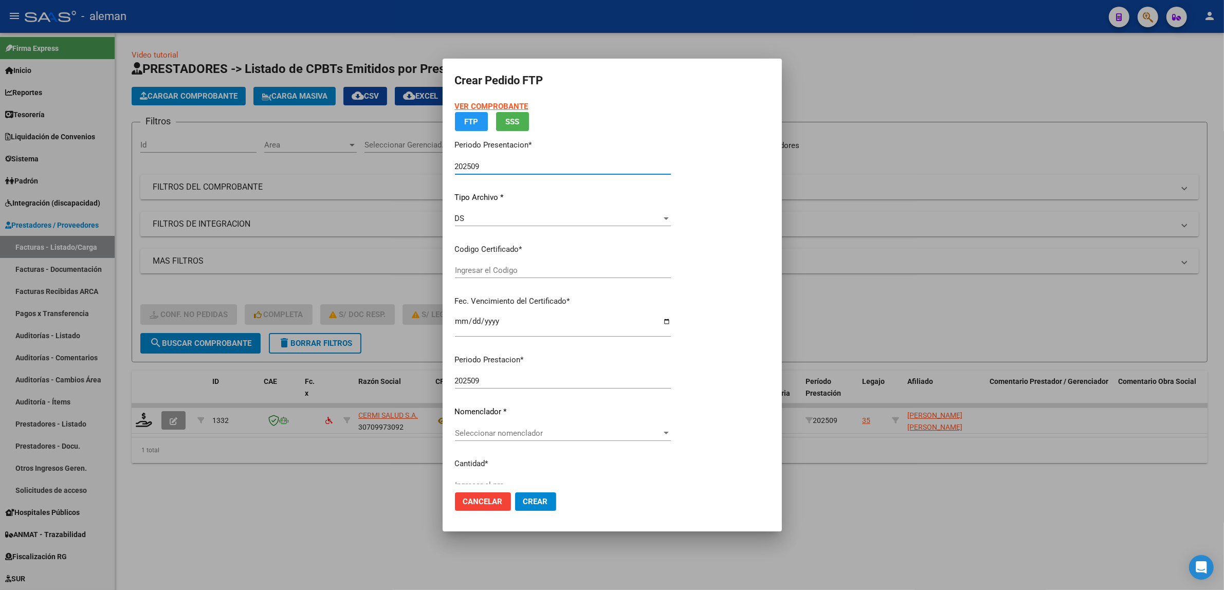
type input "ARG01000556042072021080620240806CBA536"
type input "2024-08-06"
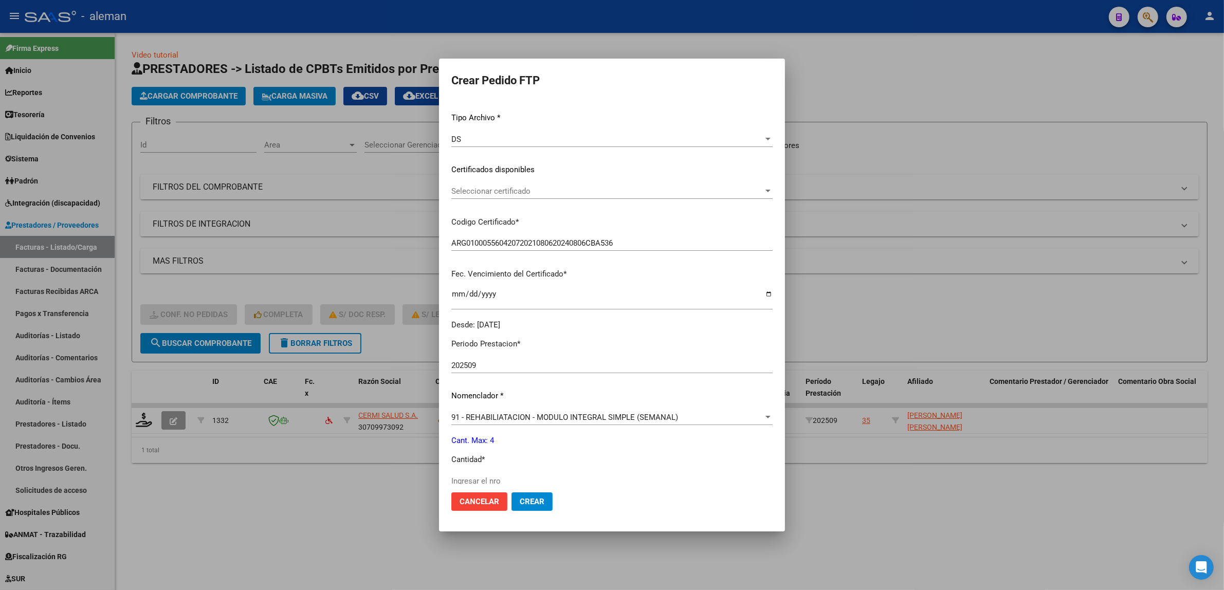
scroll to position [129, 0]
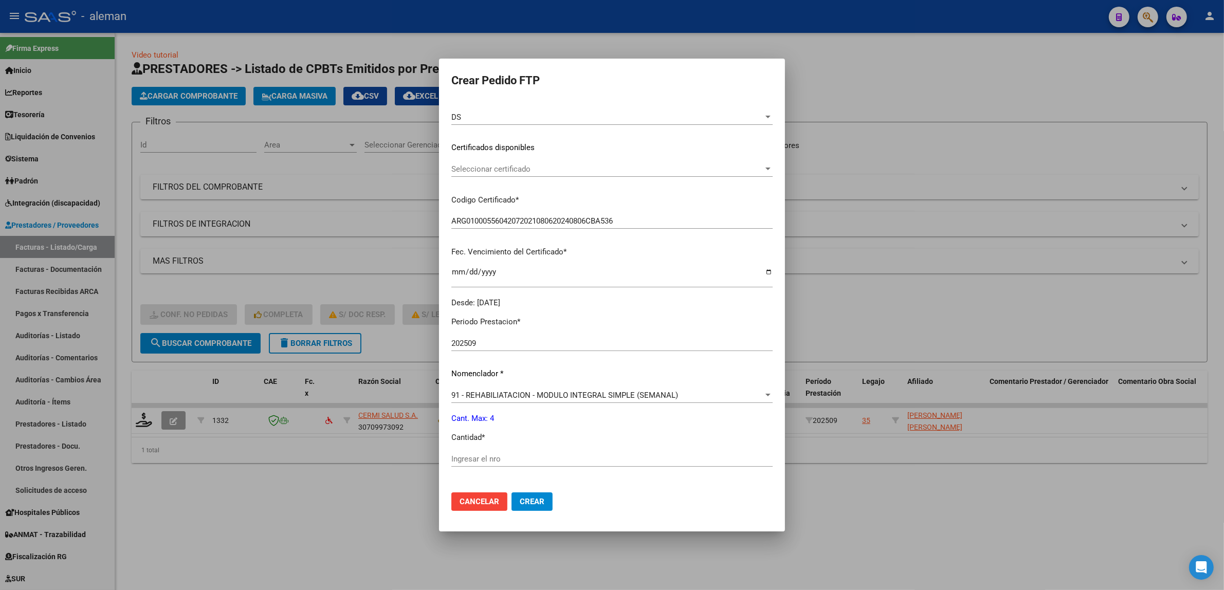
click at [550, 459] on input "Ingresar el nro" at bounding box center [612, 459] width 321 height 9
type input "4"
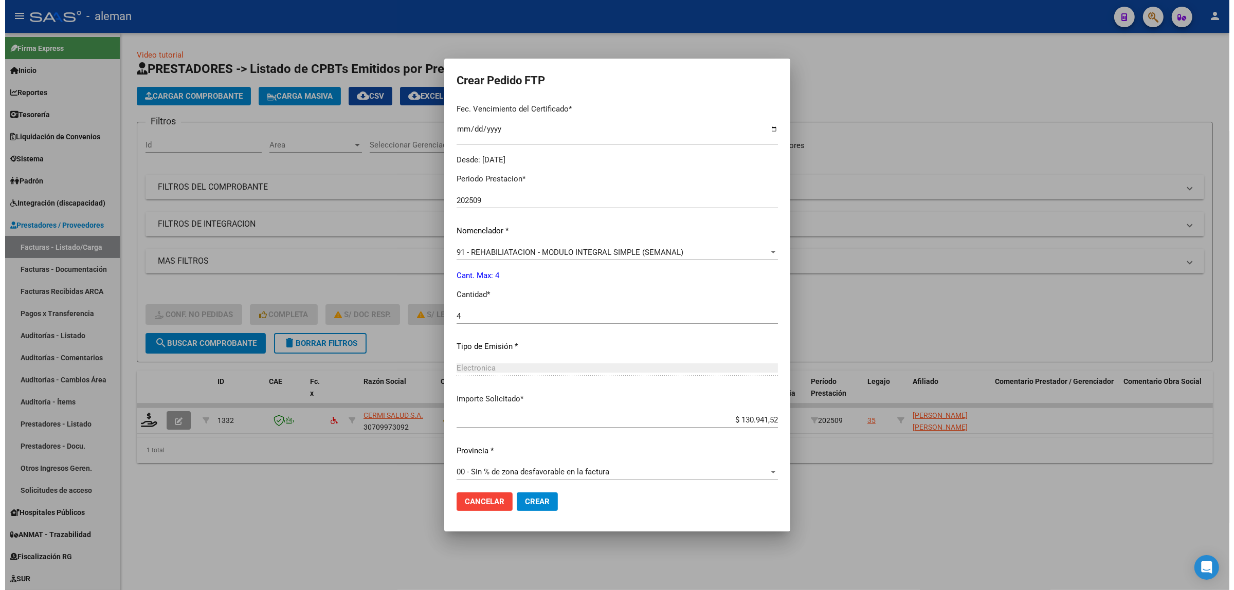
scroll to position [276, 0]
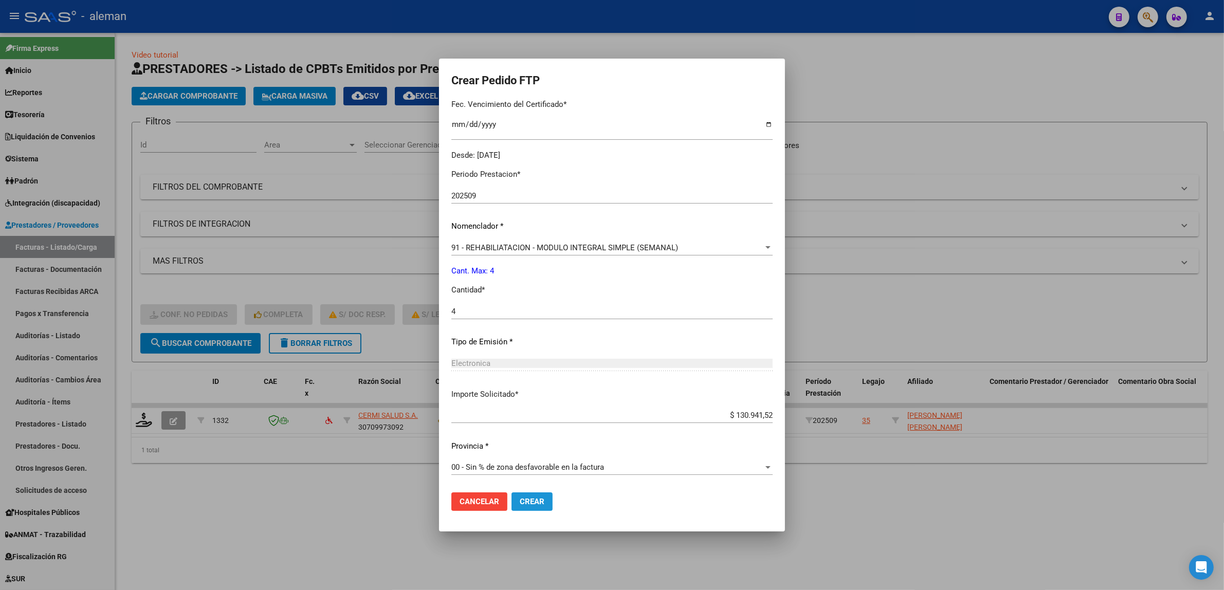
click at [543, 497] on button "Crear" at bounding box center [532, 502] width 41 height 19
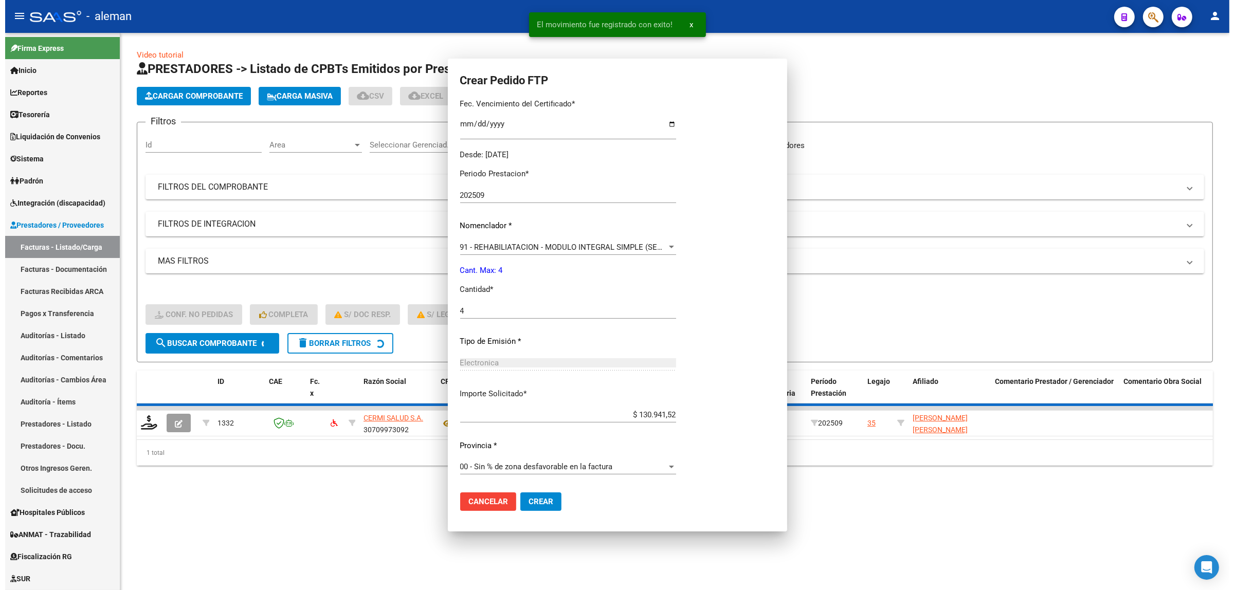
scroll to position [0, 0]
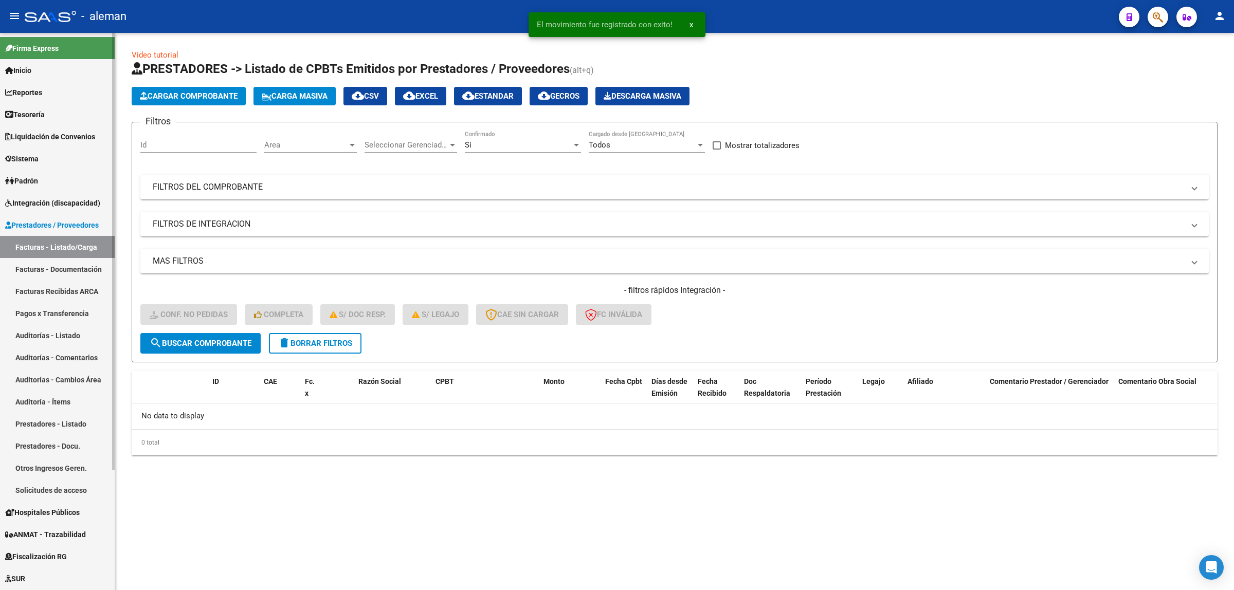
click at [62, 201] on span "Integración (discapacidad)" at bounding box center [52, 202] width 95 height 11
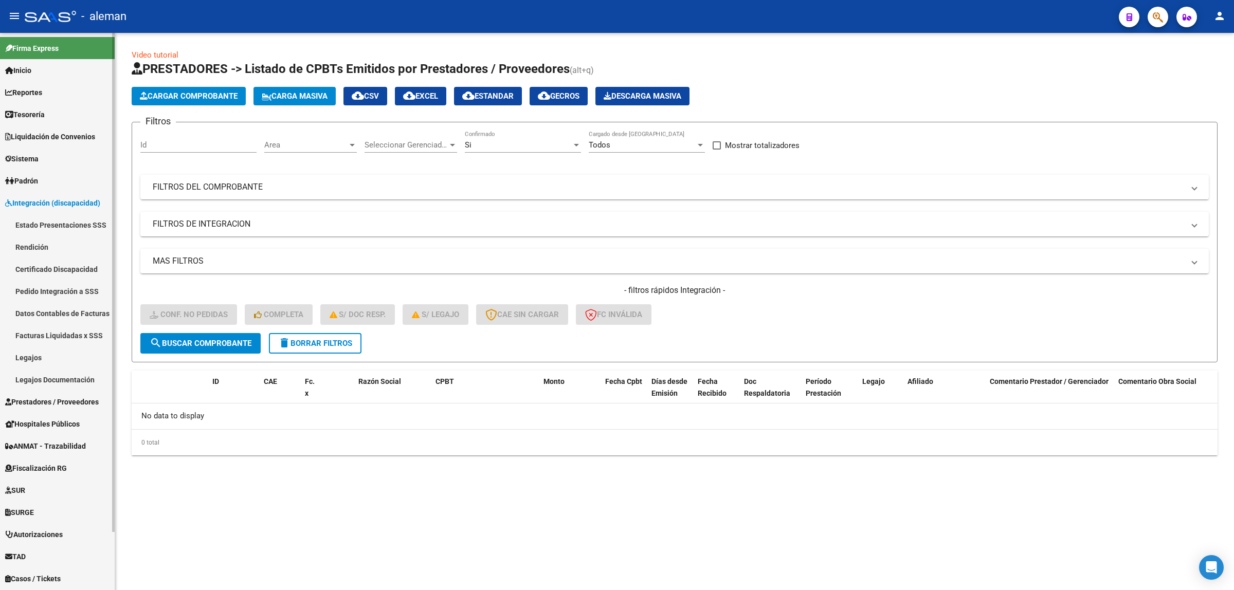
click at [47, 285] on link "Pedido Integración a SSS" at bounding box center [57, 291] width 115 height 22
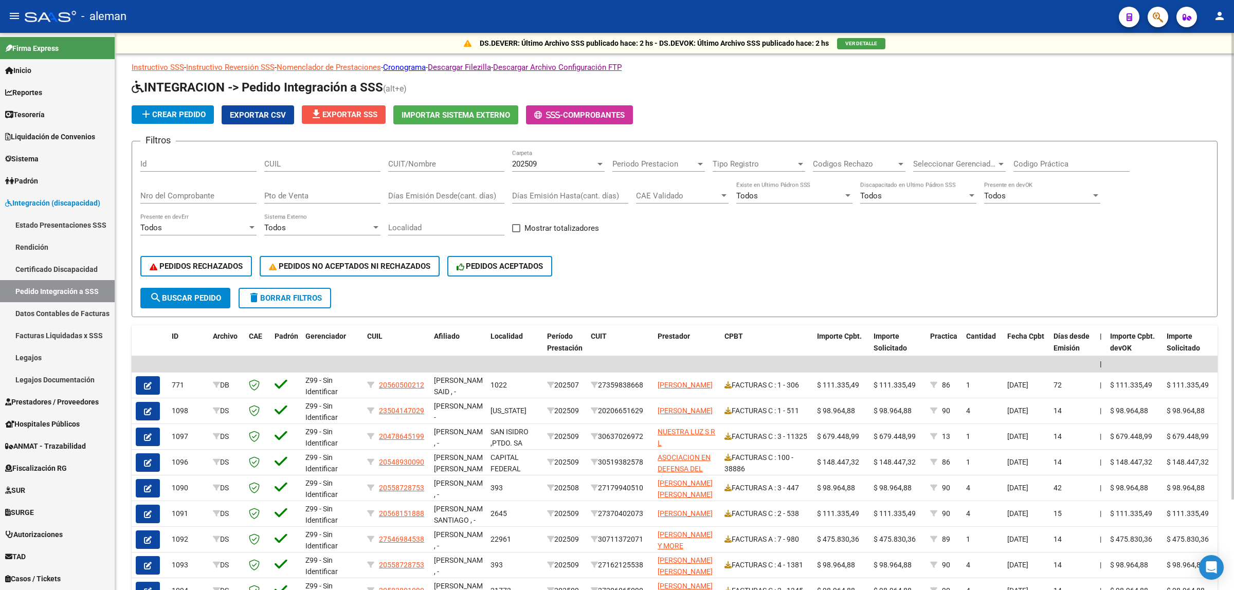
click at [372, 112] on span "file_download Exportar SSS" at bounding box center [343, 114] width 67 height 9
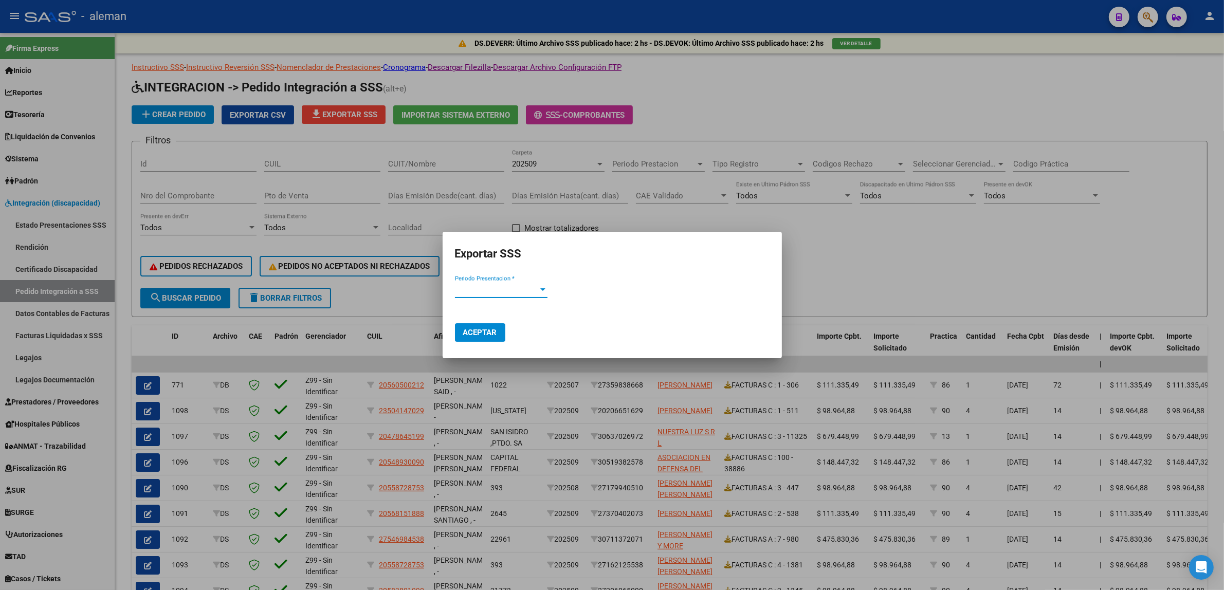
click at [541, 287] on div at bounding box center [542, 290] width 9 height 8
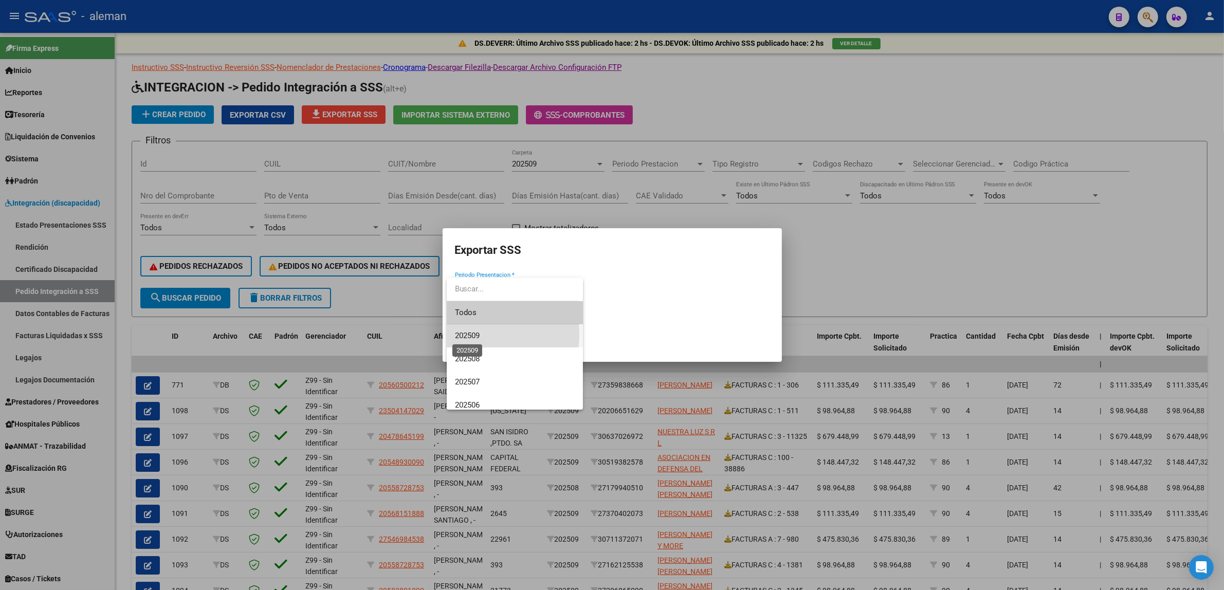
click at [471, 334] on span "202509" at bounding box center [467, 335] width 25 height 9
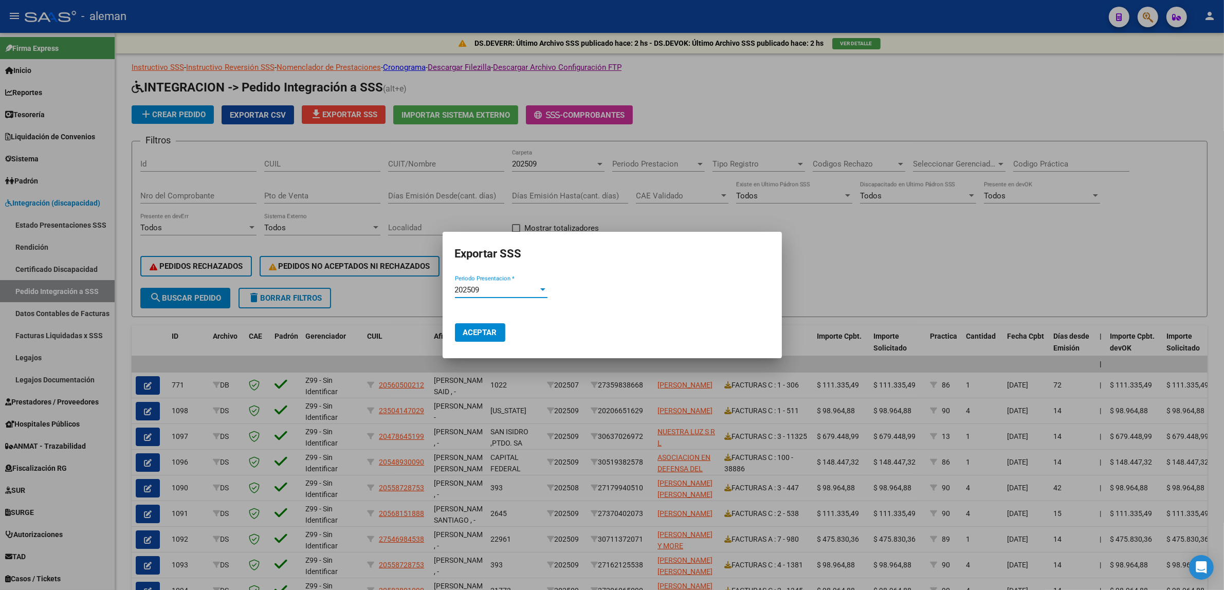
click at [471, 337] on button "Aceptar" at bounding box center [480, 332] width 50 height 19
click at [867, 263] on div at bounding box center [612, 295] width 1224 height 590
